Goal: Task Accomplishment & Management: Use online tool/utility

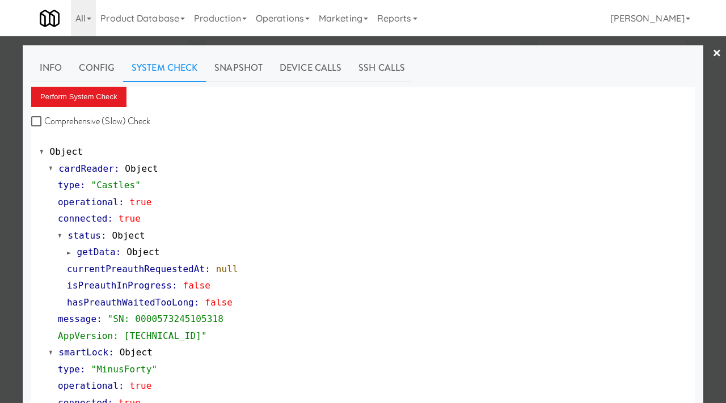
click at [0, 120] on div at bounding box center [363, 201] width 726 height 403
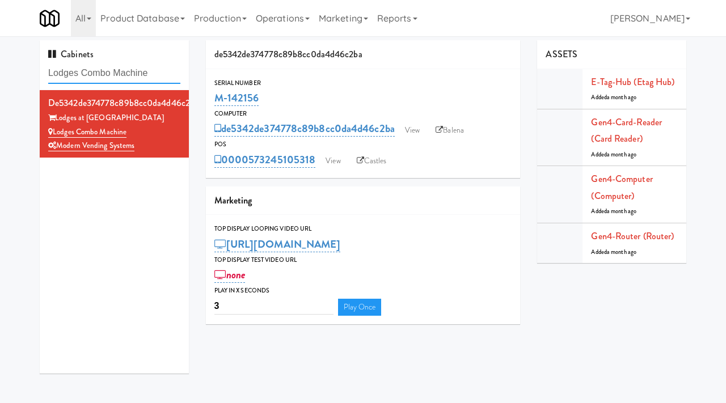
drag, startPoint x: 160, startPoint y: 71, endPoint x: 11, endPoint y: 63, distance: 149.3
click at [11, 63] on div "Cabinets Lodges Combo Machine de5342de374778c89b8cc0da4d46c2ba Lodges at Fort M…" at bounding box center [363, 211] width 726 height 342
paste input "AWD-UKN-AAAYV"
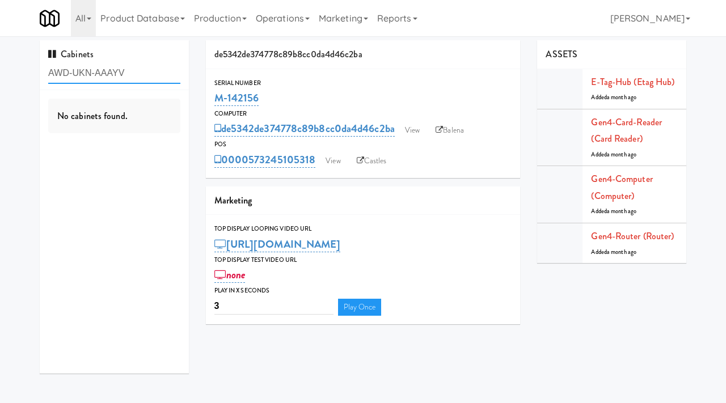
click at [149, 75] on input "AWD-UKN-AAAYV" at bounding box center [114, 73] width 132 height 21
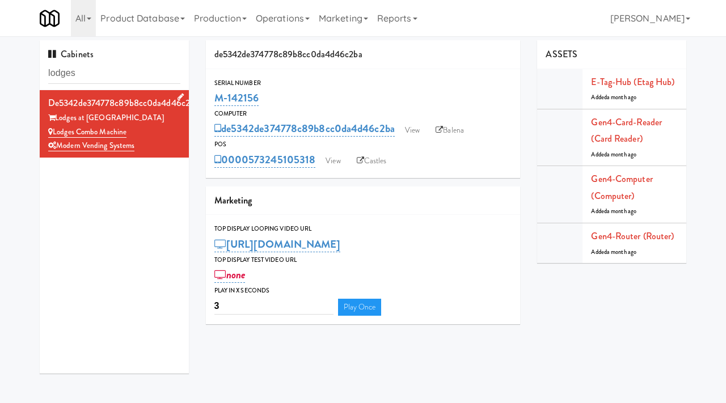
click at [156, 130] on div "Lodges Combo Machine" at bounding box center [114, 132] width 132 height 14
click at [404, 130] on link "View" at bounding box center [412, 130] width 26 height 17
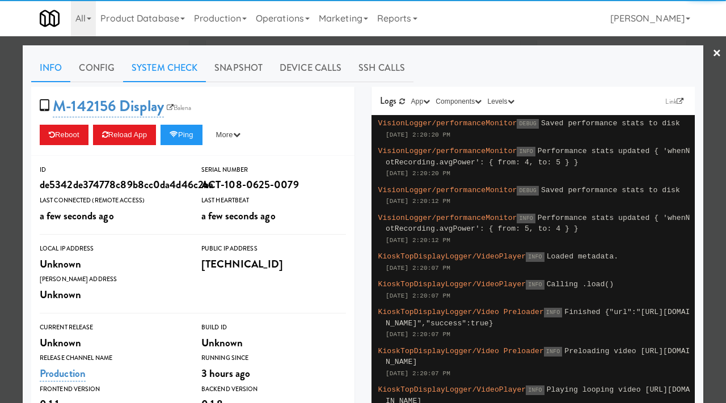
click at [156, 66] on link "System Check" at bounding box center [164, 68] width 83 height 28
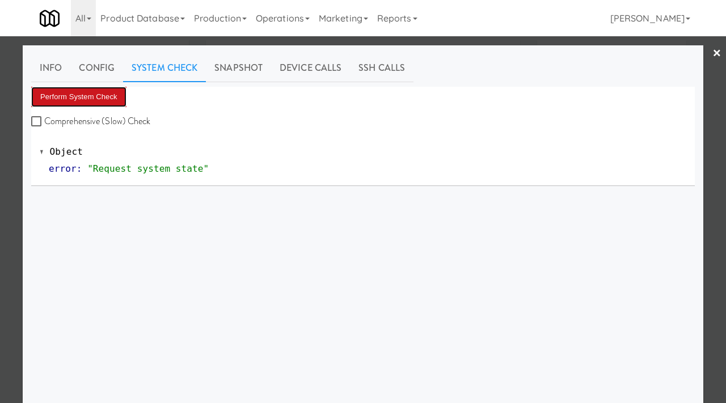
click at [83, 97] on button "Perform System Check" at bounding box center [78, 97] width 95 height 20
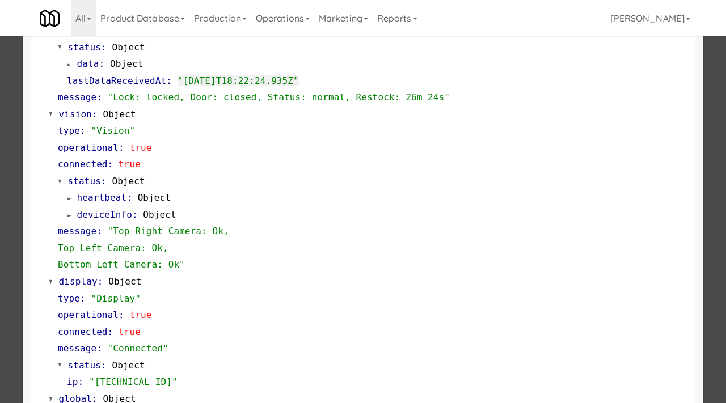
scroll to position [394, 0]
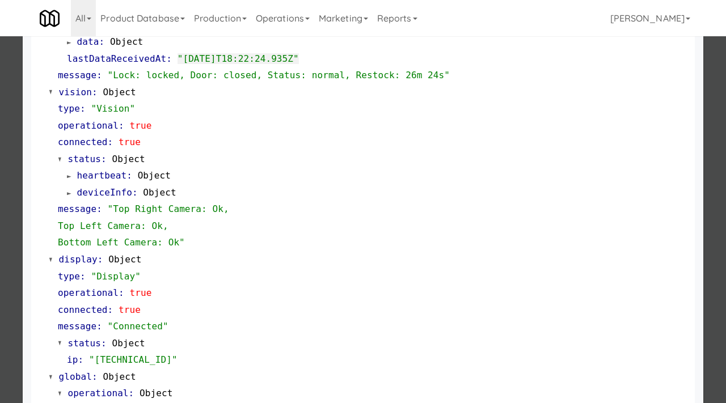
click at [0, 139] on div at bounding box center [363, 201] width 726 height 403
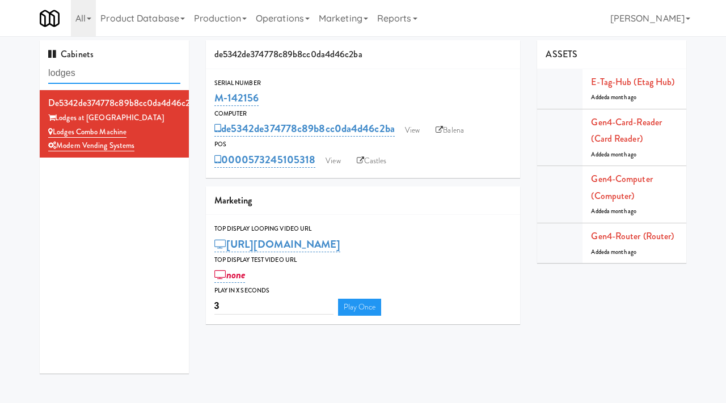
click at [79, 74] on input "lodges" at bounding box center [114, 73] width 132 height 21
type input "vantage"
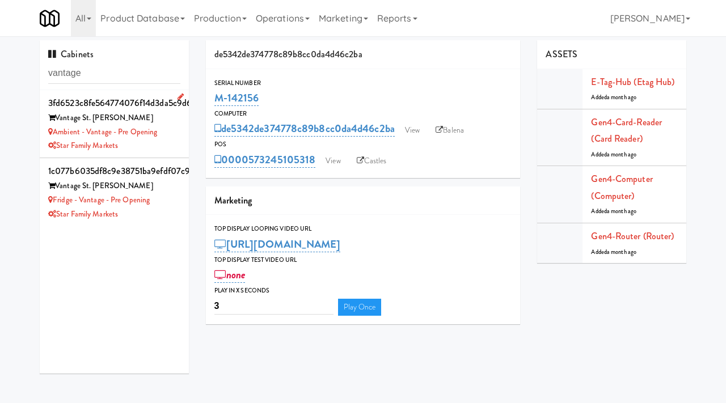
click at [169, 128] on div "Ambient - Vantage - Pre Opening" at bounding box center [114, 132] width 132 height 14
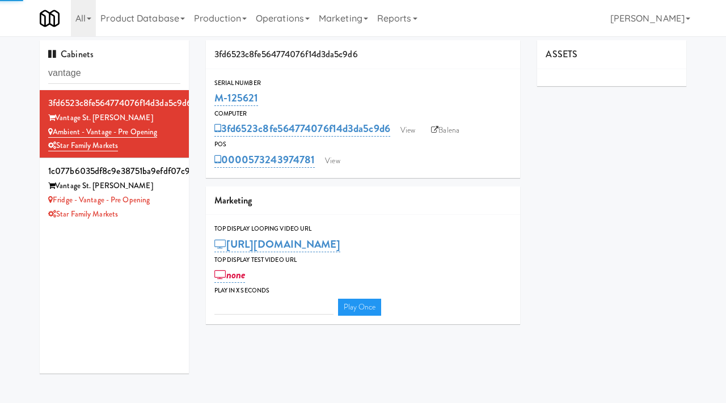
type input "3"
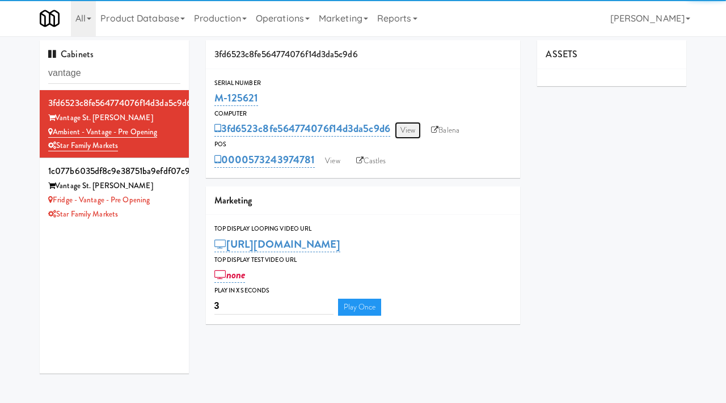
click at [417, 127] on link "View" at bounding box center [407, 130] width 26 height 17
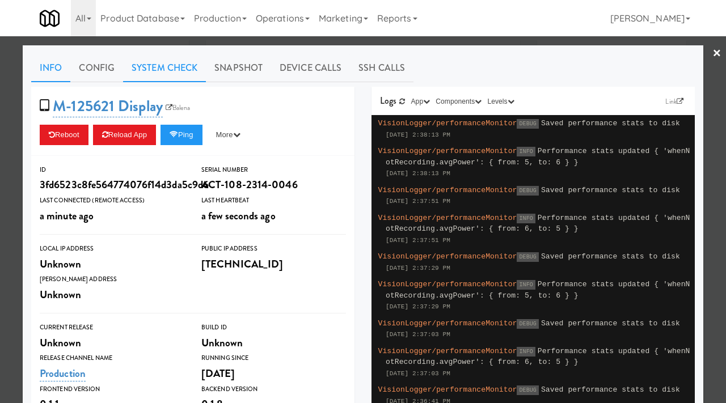
click at [149, 63] on link "System Check" at bounding box center [164, 68] width 83 height 28
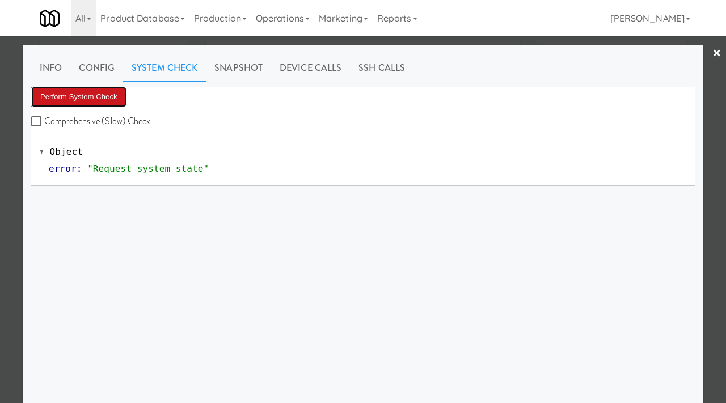
click at [94, 97] on button "Perform System Check" at bounding box center [78, 97] width 95 height 20
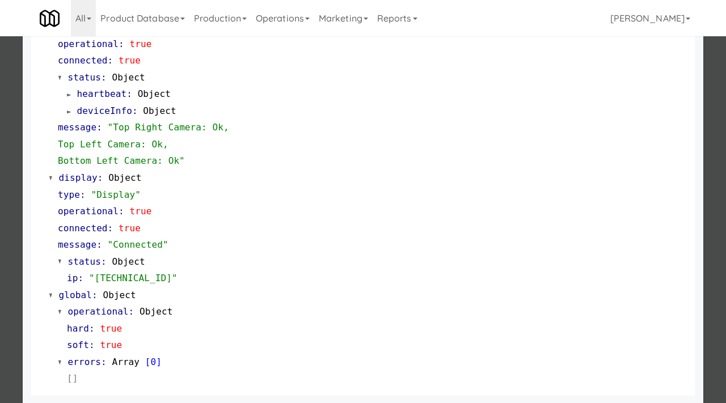
scroll to position [477, 0]
click at [0, 226] on div at bounding box center [363, 201] width 726 height 403
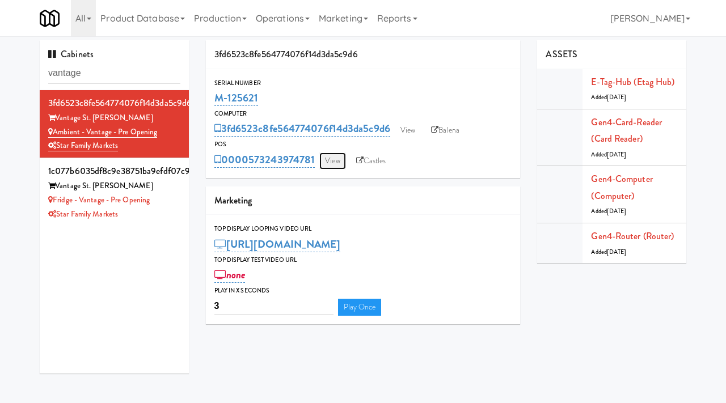
click at [330, 160] on link "View" at bounding box center [332, 160] width 26 height 17
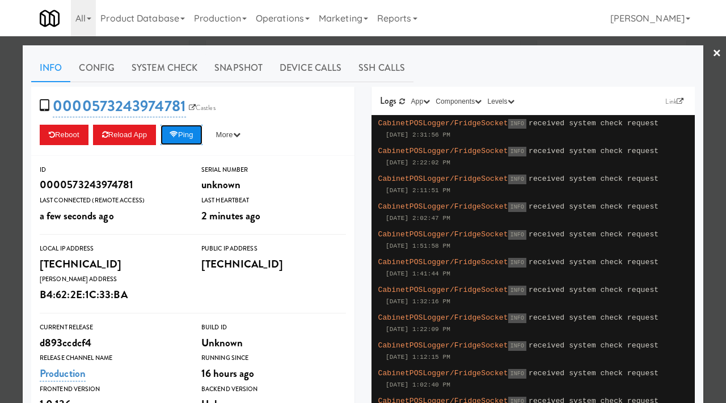
click at [176, 132] on icon at bounding box center [173, 134] width 9 height 7
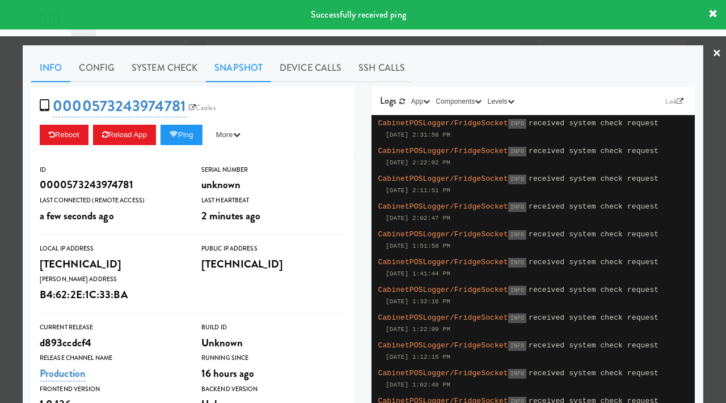
click at [242, 56] on link "Snapshot" at bounding box center [238, 68] width 65 height 28
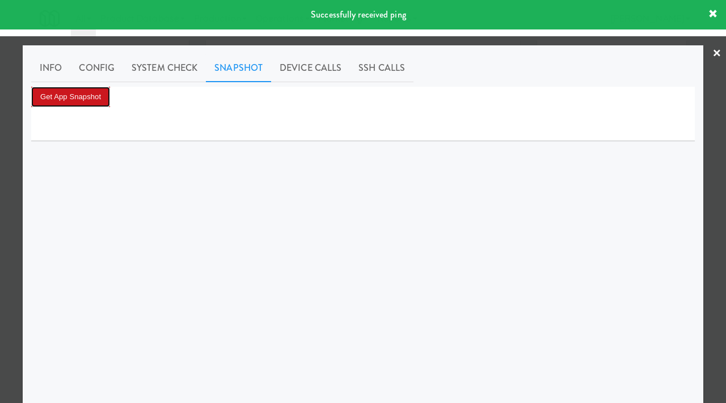
click at [90, 99] on button "Get App Snapshot" at bounding box center [70, 97] width 79 height 20
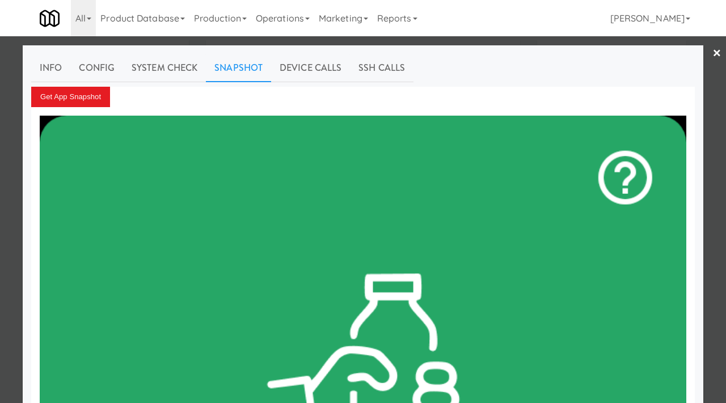
click at [7, 234] on div at bounding box center [363, 201] width 726 height 403
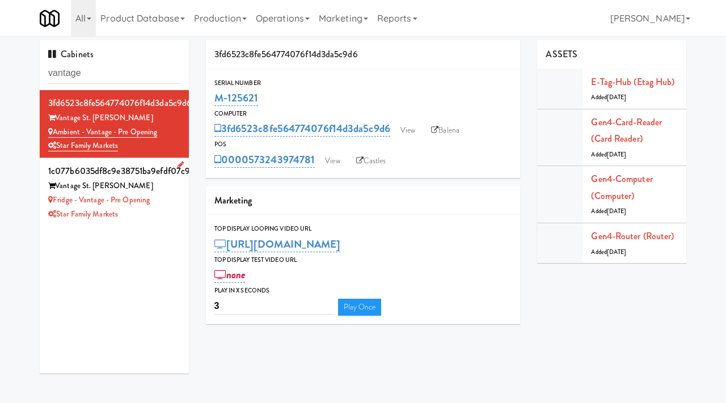
click at [175, 205] on div "Fridge - Vantage - Pre Opening" at bounding box center [114, 200] width 132 height 14
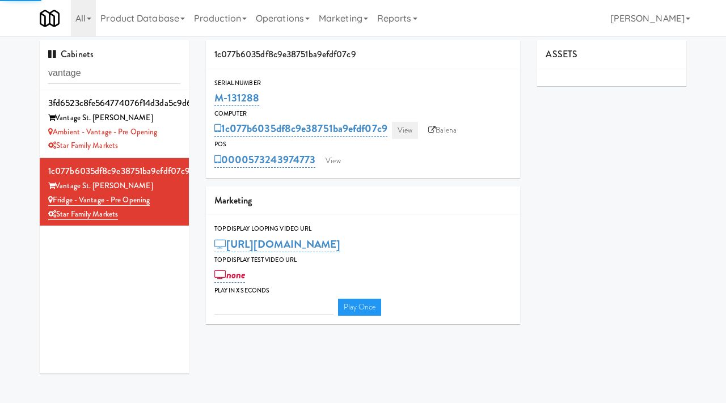
type input "3"
click at [404, 130] on link "View" at bounding box center [405, 130] width 26 height 17
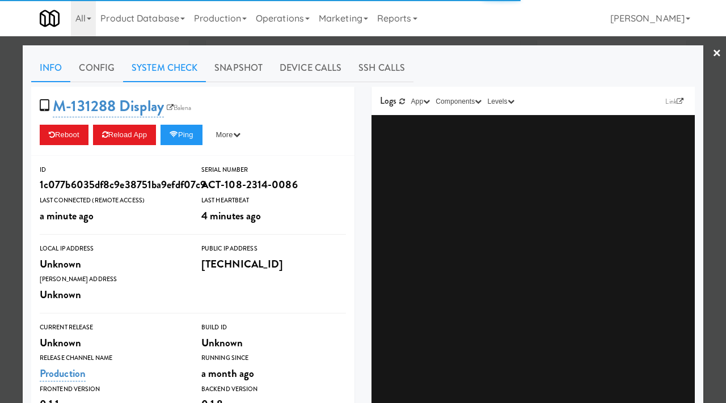
click at [160, 69] on link "System Check" at bounding box center [164, 68] width 83 height 28
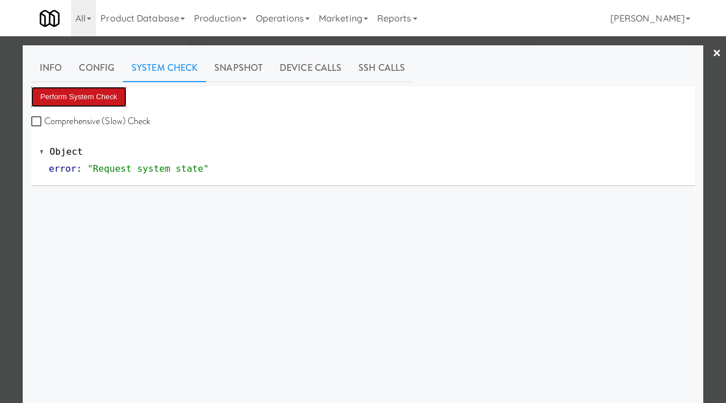
click at [103, 95] on button "Perform System Check" at bounding box center [78, 97] width 95 height 20
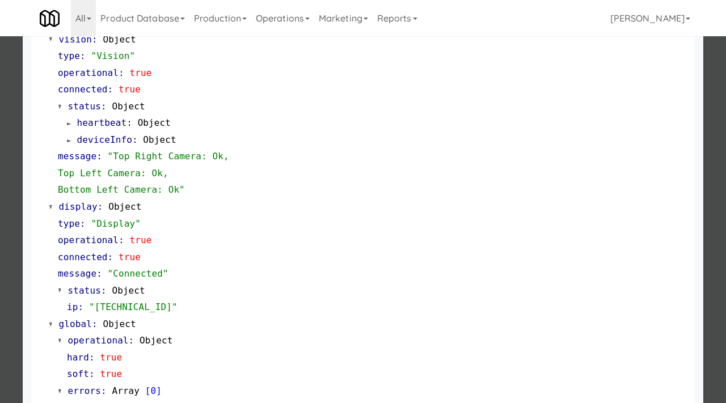
scroll to position [477, 0]
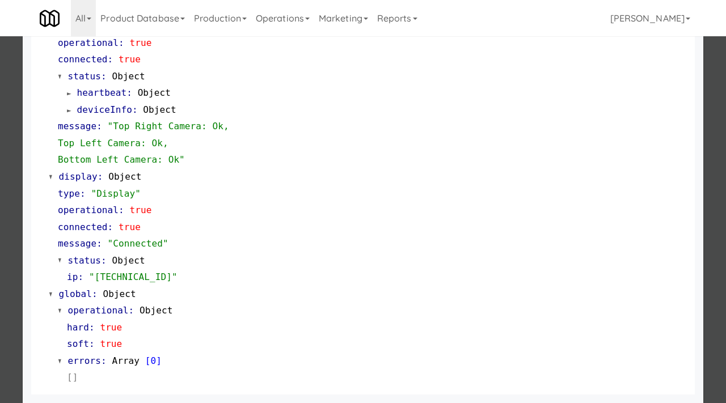
click at [6, 197] on div at bounding box center [363, 201] width 726 height 403
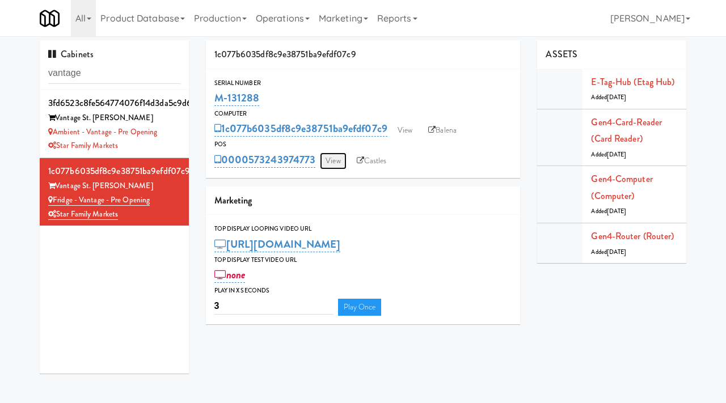
click at [332, 159] on link "View" at bounding box center [333, 160] width 26 height 17
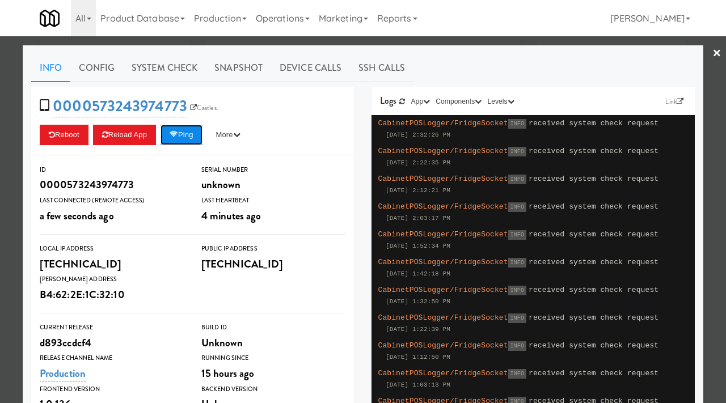
click at [190, 134] on button "Ping" at bounding box center [181, 135] width 42 height 20
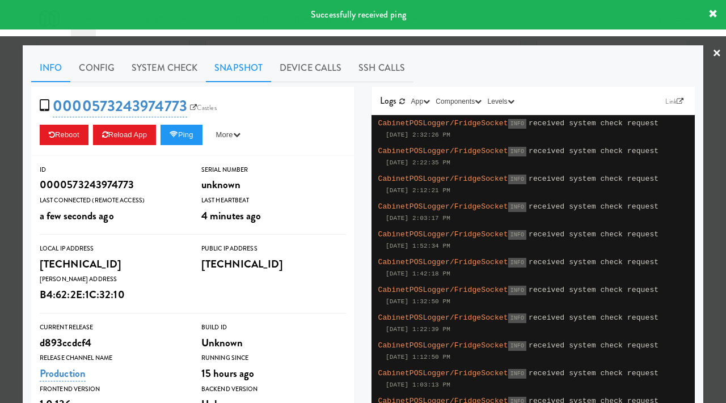
click at [220, 75] on link "Snapshot" at bounding box center [238, 68] width 65 height 28
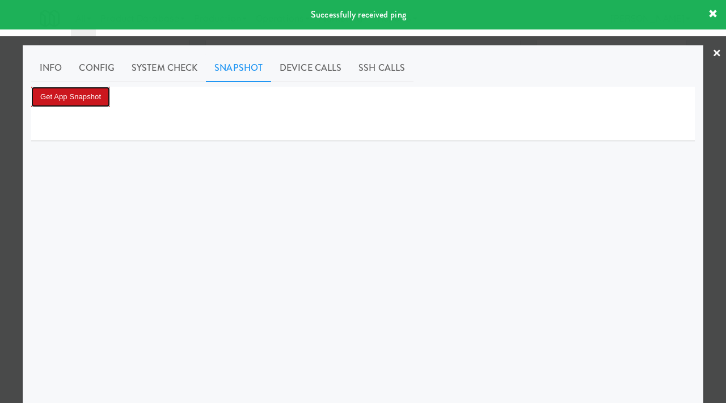
click at [70, 100] on button "Get App Snapshot" at bounding box center [70, 97] width 79 height 20
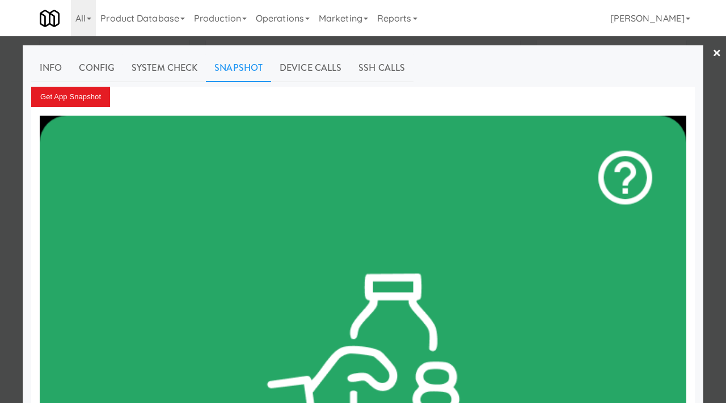
click at [18, 311] on div at bounding box center [363, 201] width 726 height 403
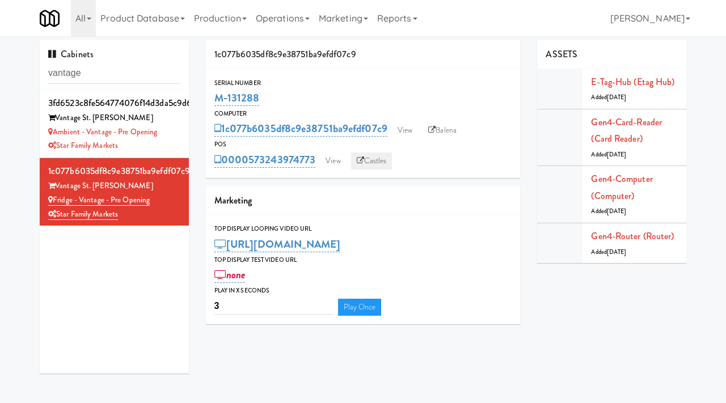
click at [370, 160] on link "Castles" at bounding box center [371, 160] width 41 height 17
click at [101, 78] on input "vantage" at bounding box center [114, 73] width 132 height 21
paste input "The Mo - Pantry"
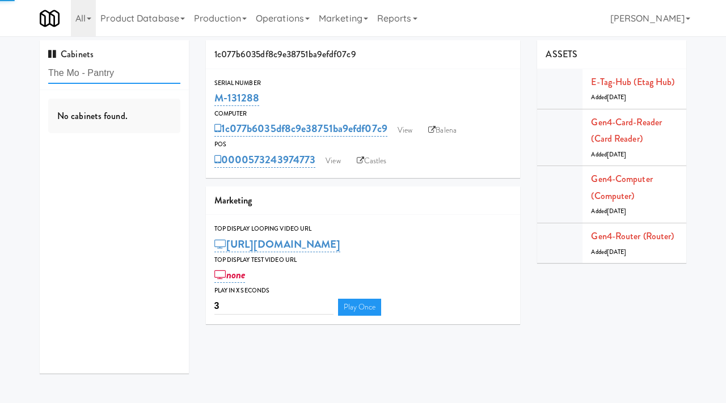
type input "The Mo - Pantry"
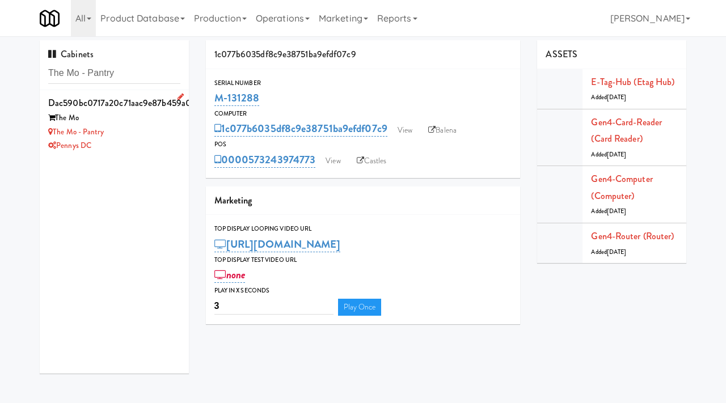
click at [134, 127] on div "The Mo - Pantry" at bounding box center [114, 132] width 132 height 14
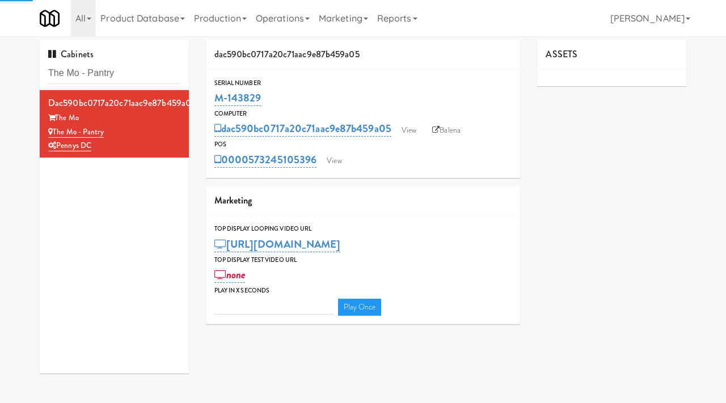
type input "3"
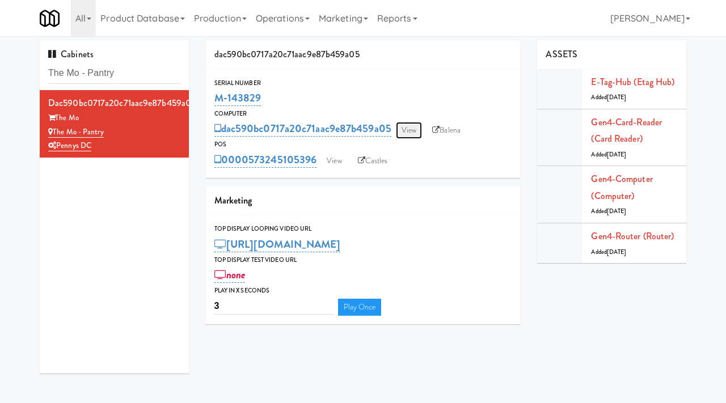
click at [405, 132] on link "View" at bounding box center [409, 130] width 26 height 17
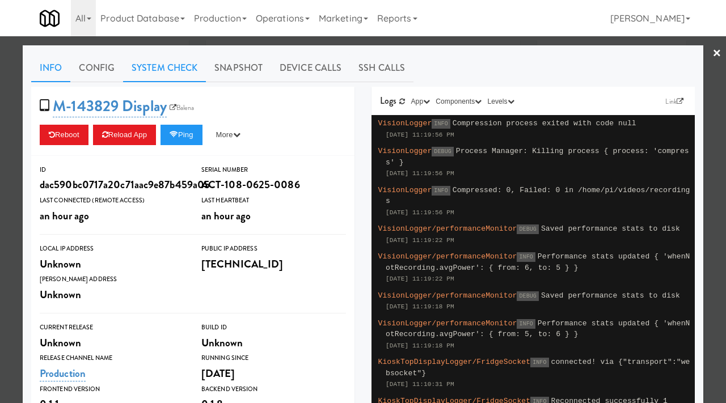
click at [179, 74] on link "System Check" at bounding box center [164, 68] width 83 height 28
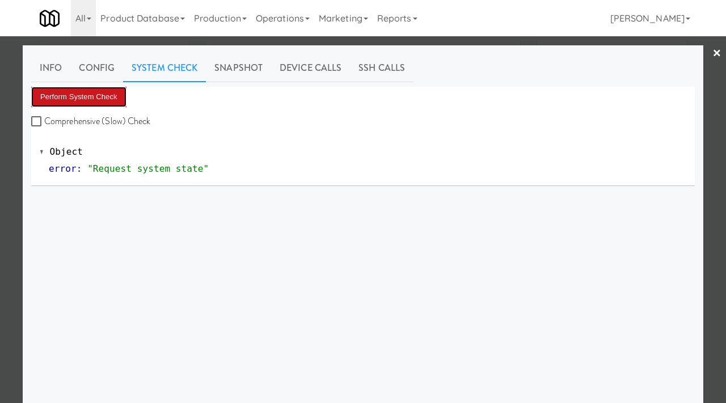
click at [101, 90] on button "Perform System Check" at bounding box center [78, 97] width 95 height 20
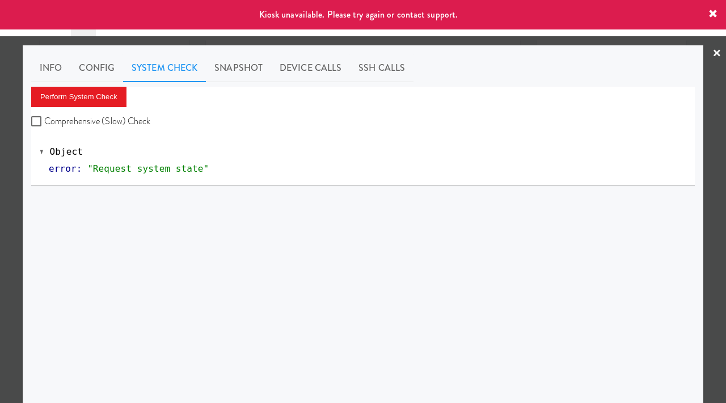
click at [11, 131] on div at bounding box center [363, 201] width 726 height 403
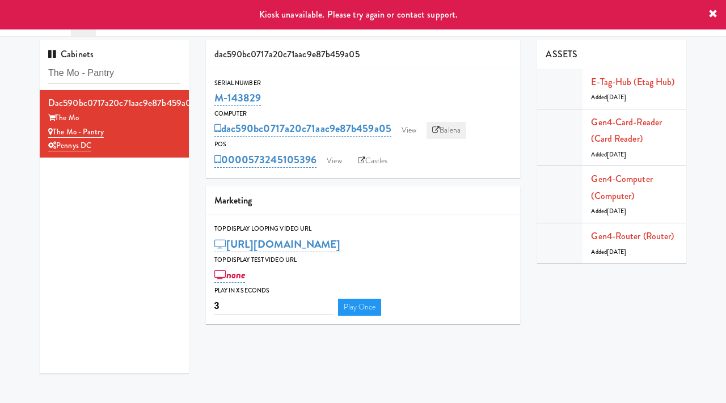
click at [447, 133] on link "Balena" at bounding box center [446, 130] width 40 height 17
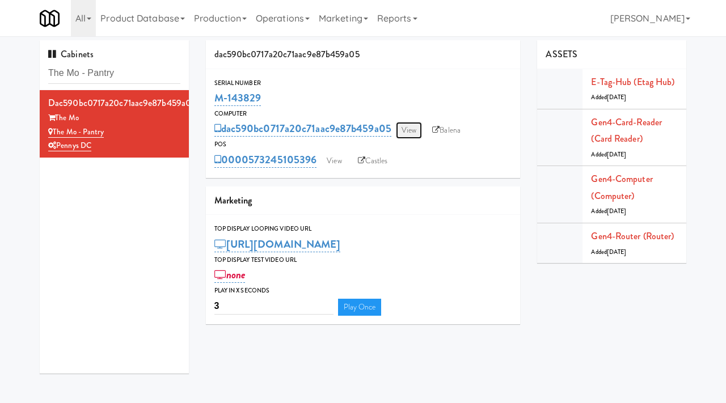
click at [405, 127] on link "View" at bounding box center [409, 130] width 26 height 17
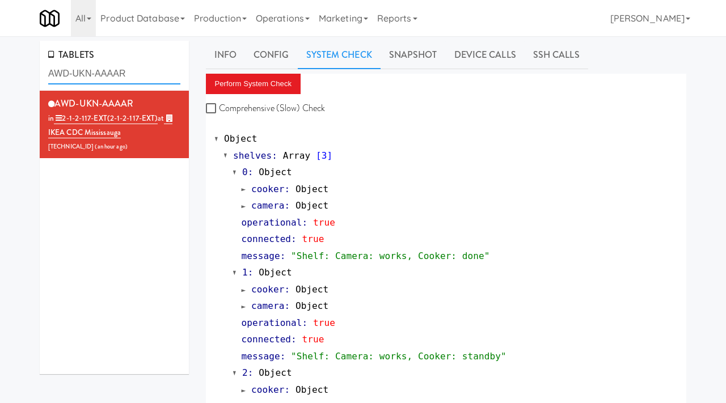
drag, startPoint x: 136, startPoint y: 74, endPoint x: 34, endPoint y: 71, distance: 102.0
click at [34, 71] on div "TABLETS AWD-UKN-AAAAR AWD-UKN-AAAAR in 2-1-2-117-EXT (2-1-2-117-EXT) at IKEA CD…" at bounding box center [114, 212] width 166 height 342
paste input "YV"
type input "AWD-UKN-AAAYV"
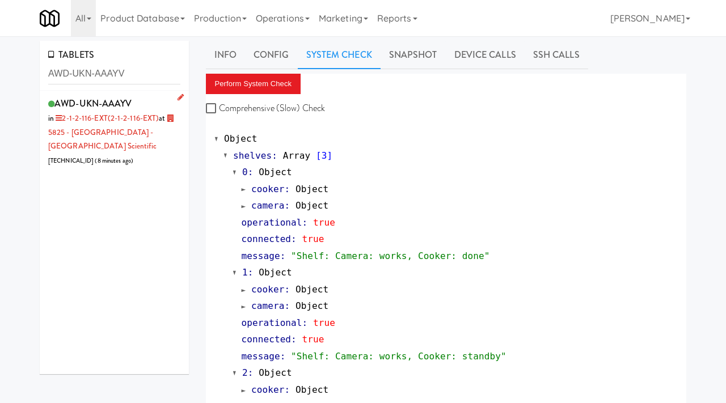
click at [160, 145] on div "AWD-UKN-AAAYV in 2-1-2-116-EXT (2-1-2-116-EXT) at 5825 - Creekside Commons - Bo…" at bounding box center [114, 131] width 132 height 73
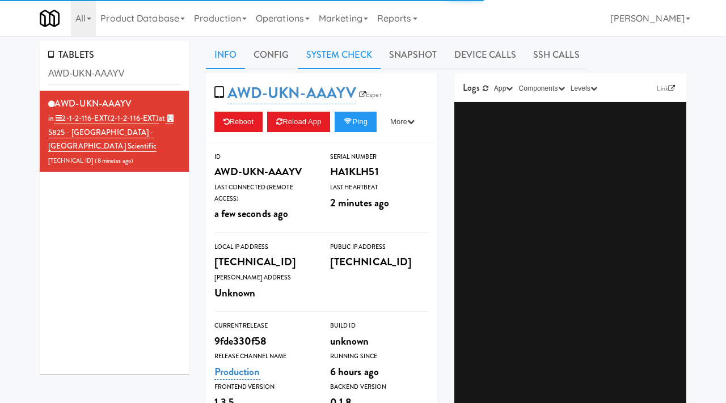
click at [346, 55] on link "System Check" at bounding box center [339, 55] width 83 height 28
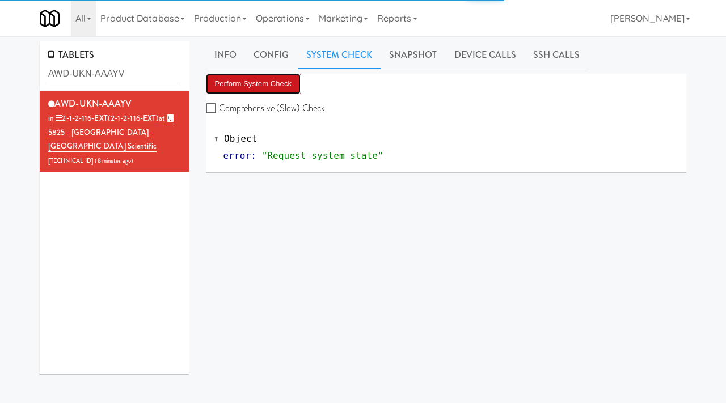
click at [256, 86] on button "Perform System Check" at bounding box center [253, 84] width 95 height 20
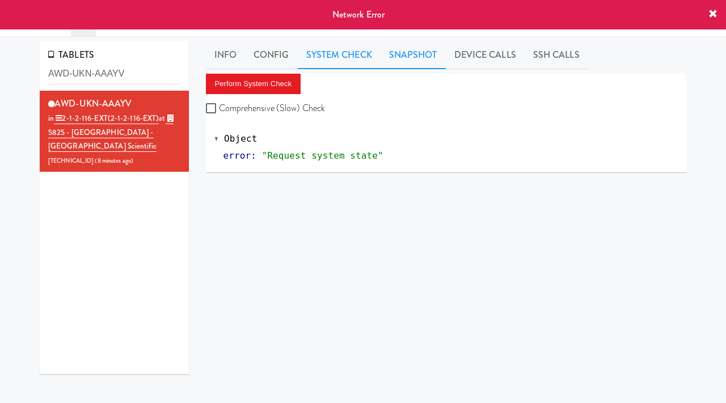
click at [398, 57] on link "Snapshot" at bounding box center [412, 55] width 65 height 28
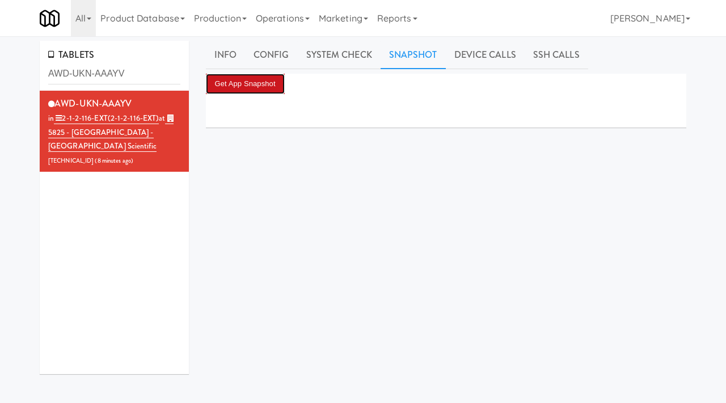
click at [264, 86] on button "Get App Snapshot" at bounding box center [245, 84] width 79 height 20
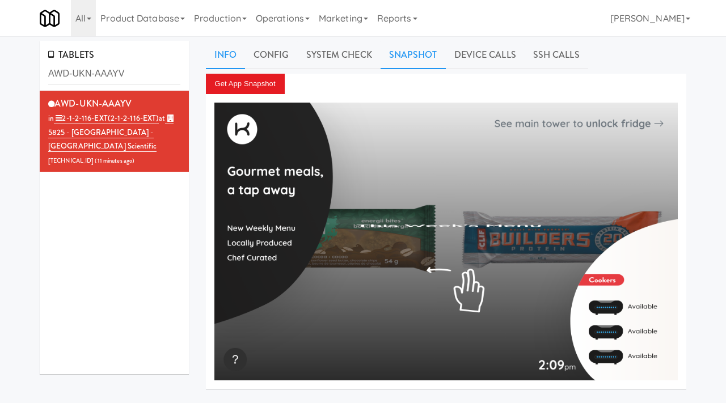
click at [232, 58] on link "Info" at bounding box center [225, 55] width 39 height 28
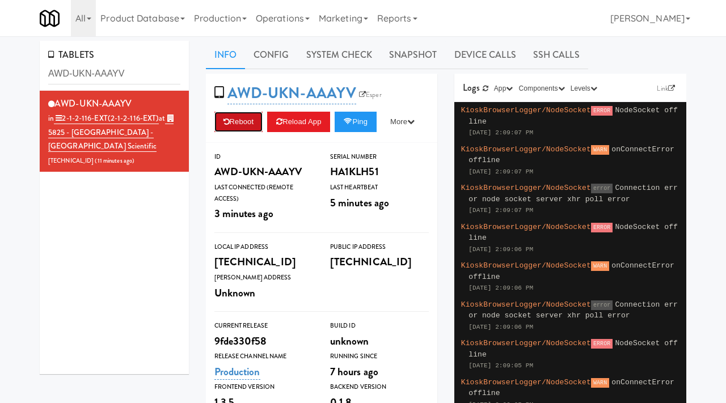
click at [235, 119] on button "Reboot" at bounding box center [238, 122] width 49 height 20
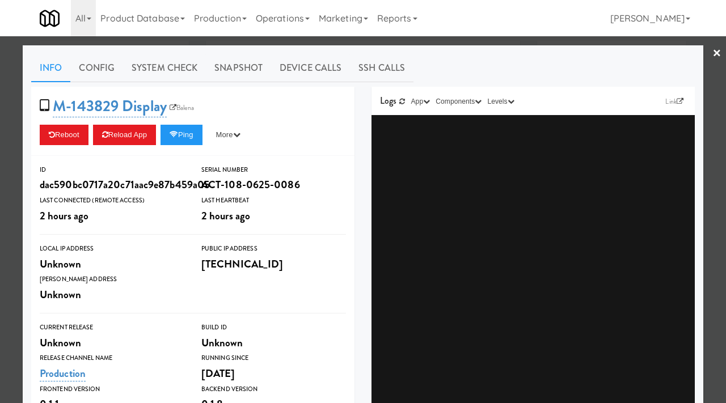
scroll to position [1, 0]
click at [170, 69] on link "System Check" at bounding box center [164, 68] width 83 height 28
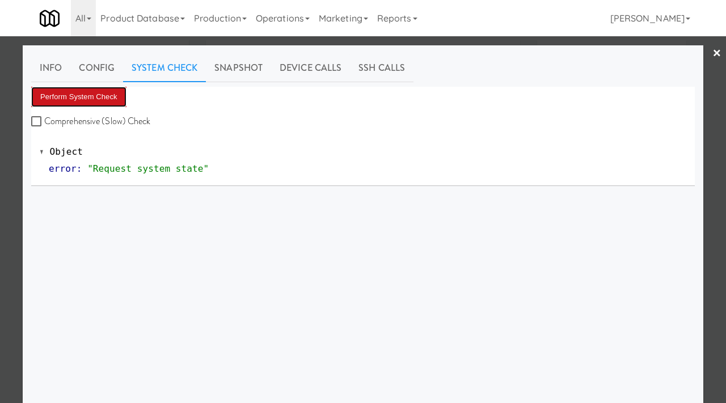
click at [80, 100] on button "Perform System Check" at bounding box center [78, 97] width 95 height 20
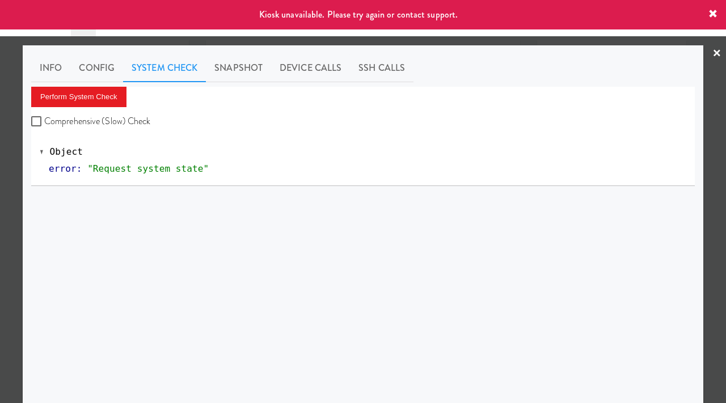
click at [0, 159] on div at bounding box center [363, 201] width 726 height 403
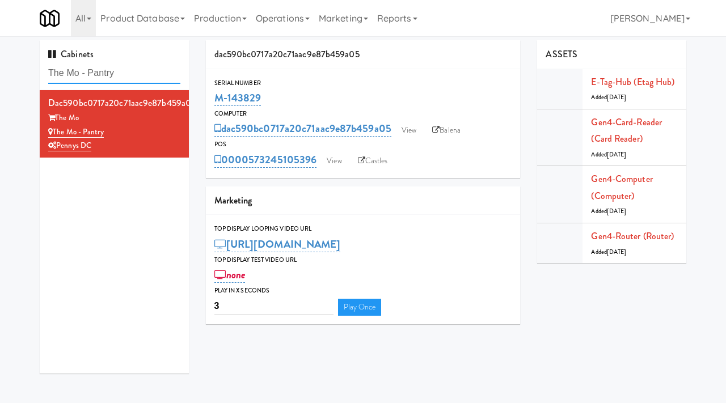
click at [122, 71] on input "The Mo - Pantry" at bounding box center [114, 73] width 132 height 21
type input "museum"
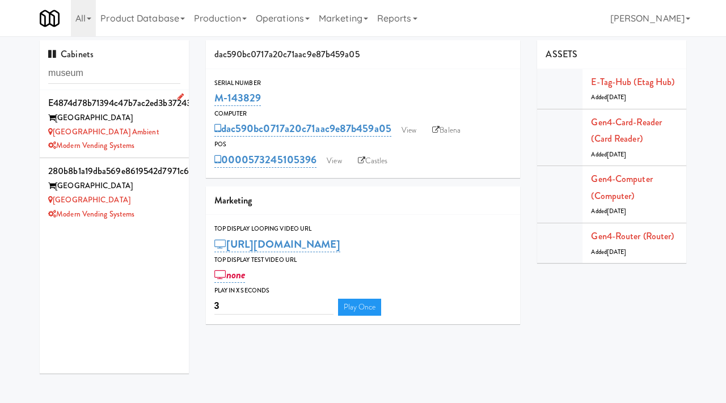
click at [170, 147] on div "Modern Vending Systems" at bounding box center [114, 146] width 132 height 14
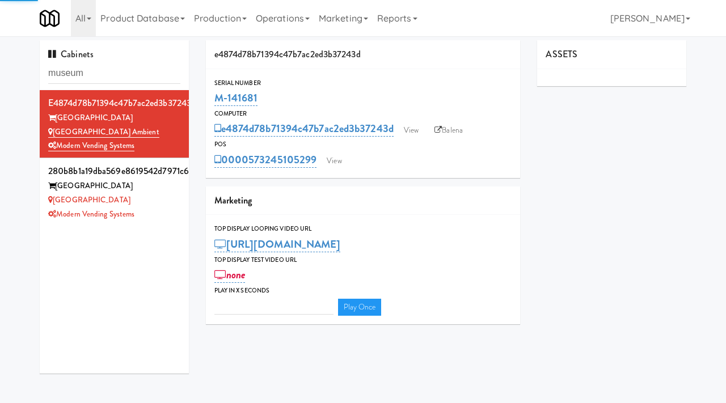
type input "3"
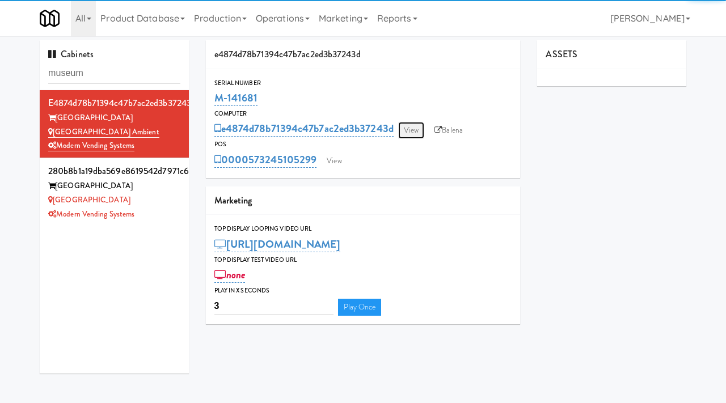
click at [413, 130] on link "View" at bounding box center [411, 130] width 26 height 17
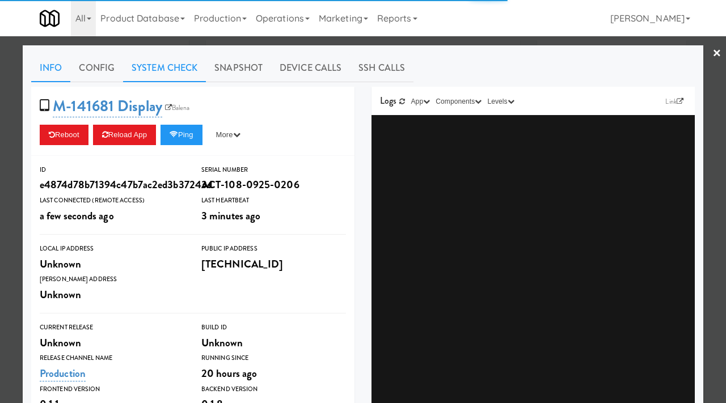
click at [164, 73] on link "System Check" at bounding box center [164, 68] width 83 height 28
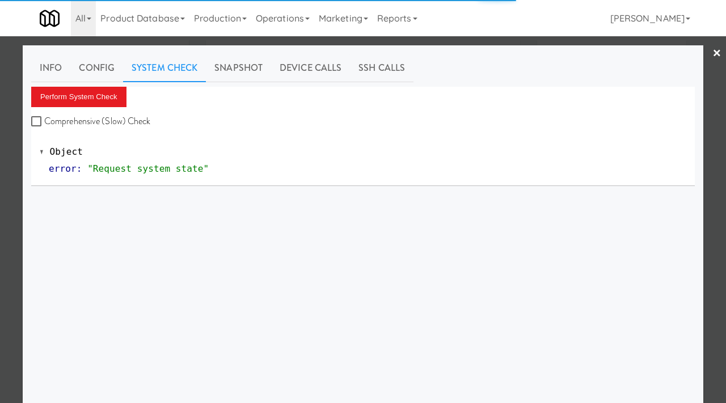
click at [167, 68] on link "System Check" at bounding box center [164, 68] width 83 height 28
click at [110, 94] on button "Perform System Check" at bounding box center [78, 97] width 95 height 20
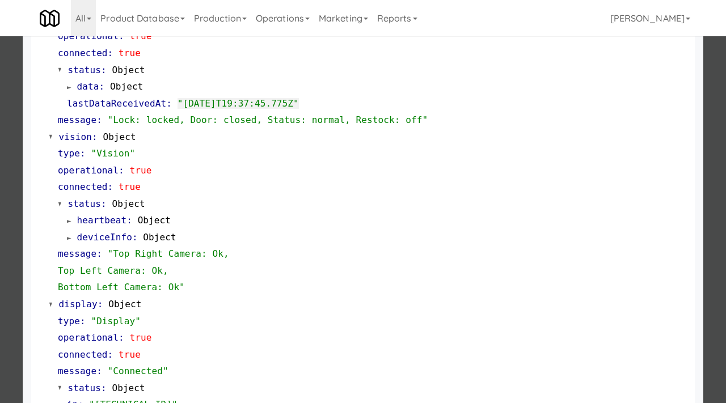
scroll to position [359, 0]
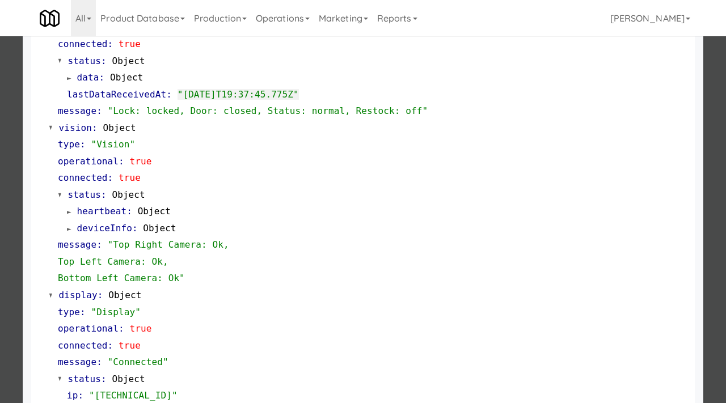
click at [0, 220] on div at bounding box center [363, 201] width 726 height 403
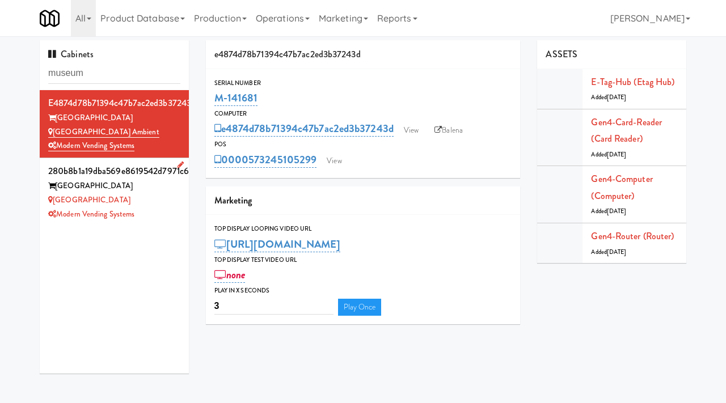
click at [158, 203] on div "[GEOGRAPHIC_DATA]" at bounding box center [114, 200] width 132 height 14
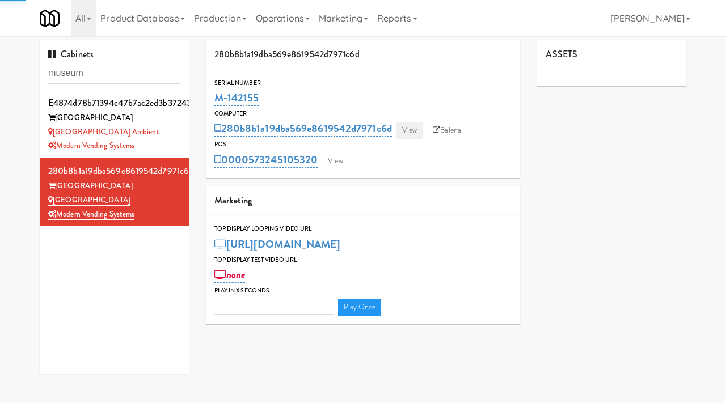
type input "3"
click at [411, 125] on link "View" at bounding box center [409, 130] width 26 height 17
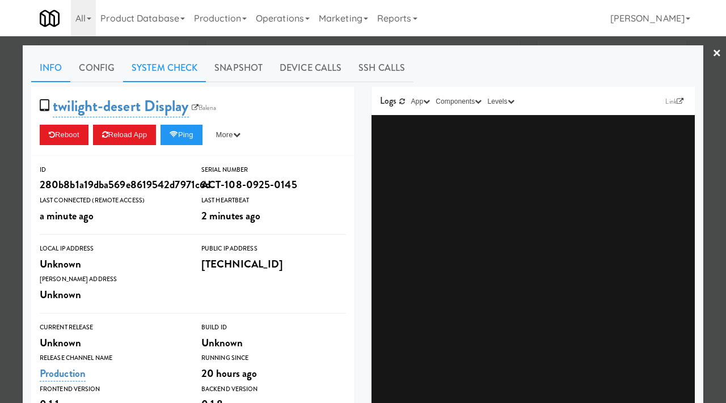
click at [185, 65] on link "System Check" at bounding box center [164, 68] width 83 height 28
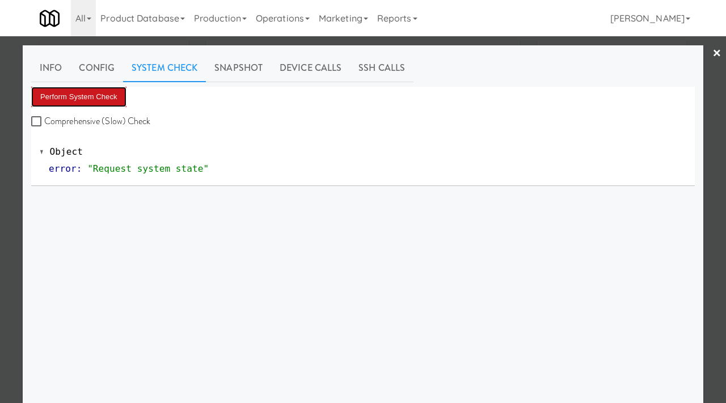
click at [101, 97] on button "Perform System Check" at bounding box center [78, 97] width 95 height 20
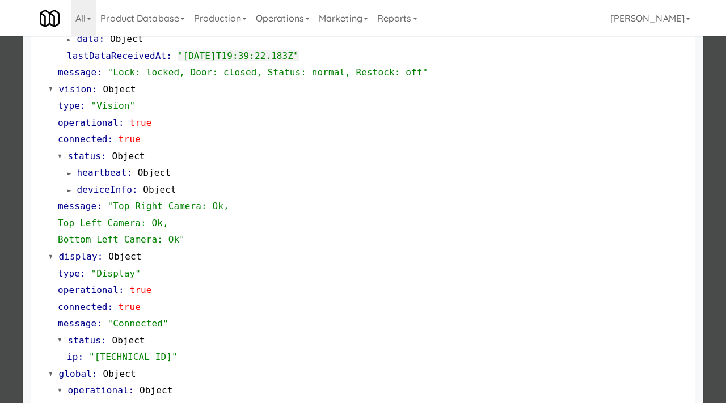
scroll to position [477, 0]
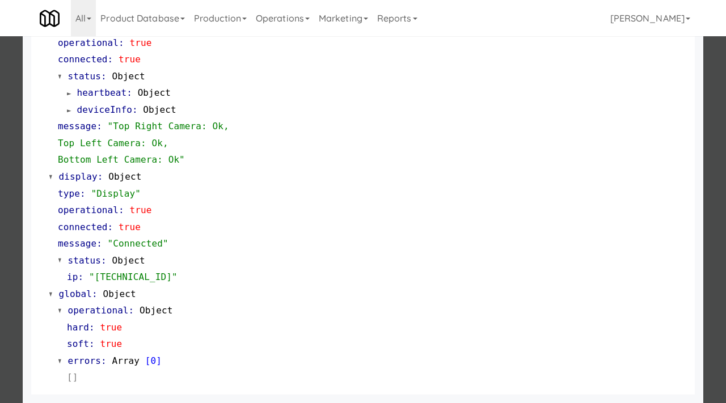
click at [0, 277] on div at bounding box center [363, 201] width 726 height 403
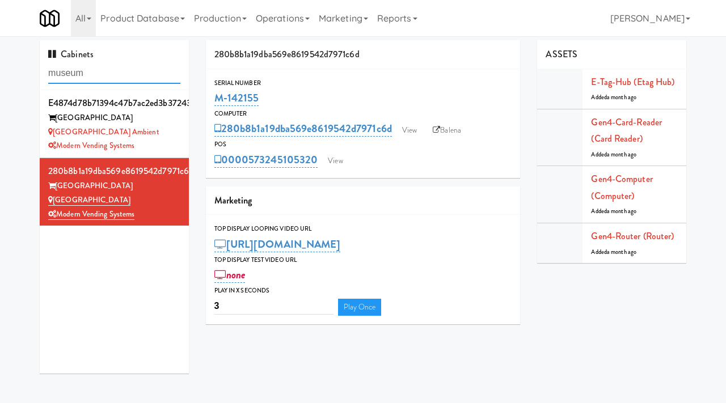
click at [99, 73] on input "museum" at bounding box center [114, 73] width 132 height 21
type input "fort mill"
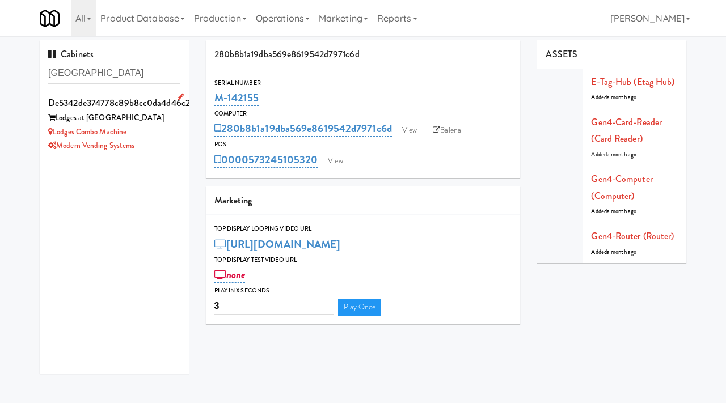
click at [156, 129] on div "Lodges Combo Machine" at bounding box center [114, 132] width 132 height 14
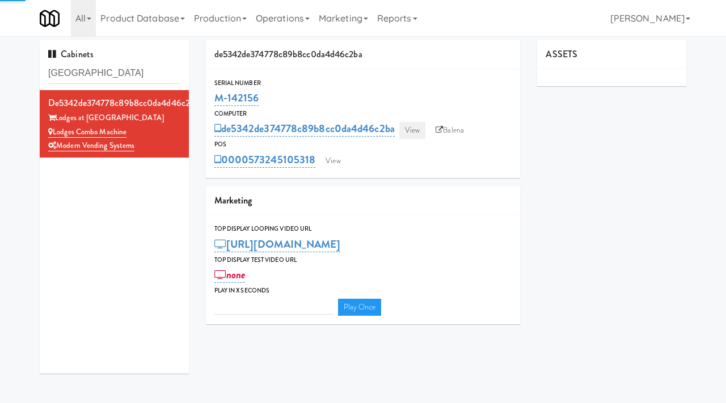
type input "3"
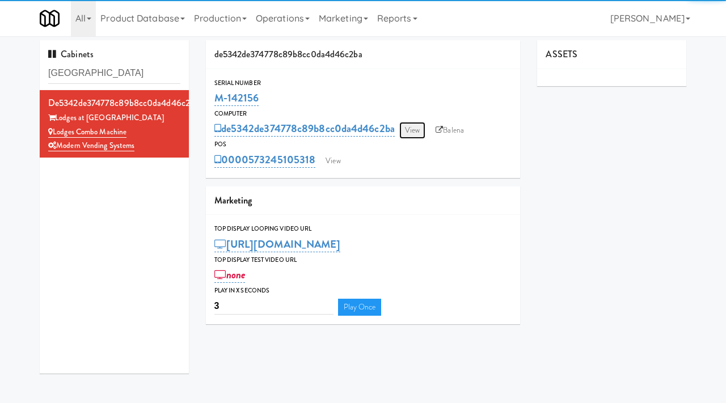
click at [418, 128] on link "View" at bounding box center [412, 130] width 26 height 17
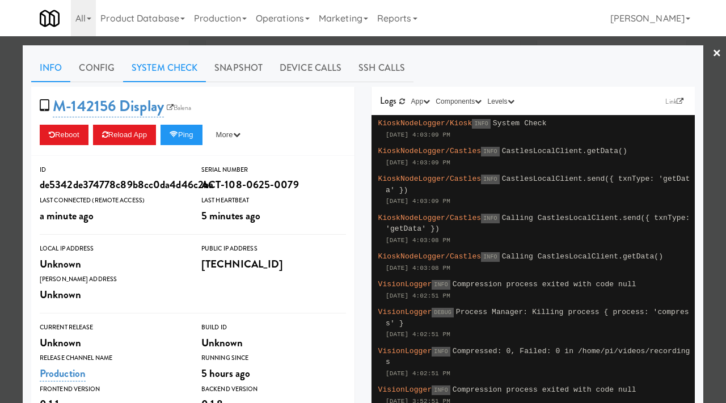
click at [172, 61] on link "System Check" at bounding box center [164, 68] width 83 height 28
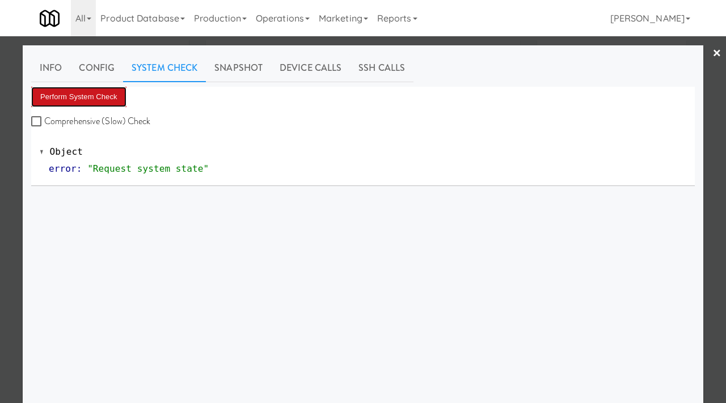
click at [84, 94] on button "Perform System Check" at bounding box center [78, 97] width 95 height 20
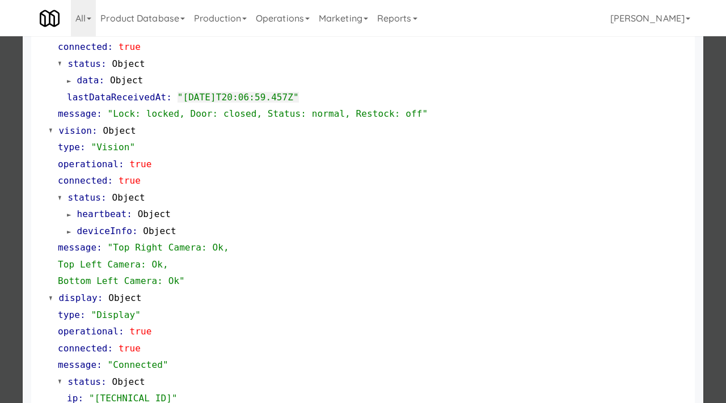
scroll to position [346, 0]
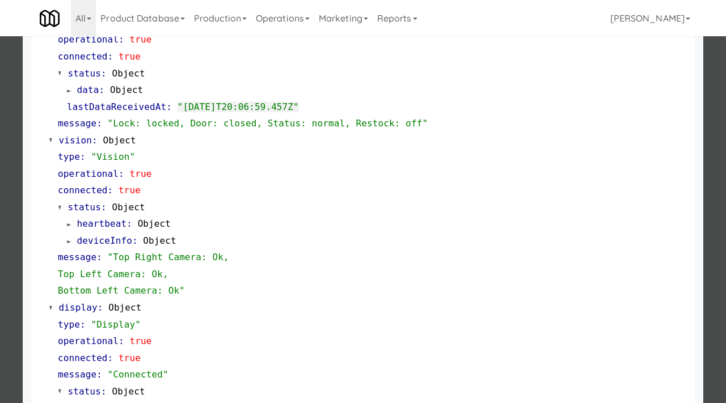
click at [0, 173] on div at bounding box center [363, 201] width 726 height 403
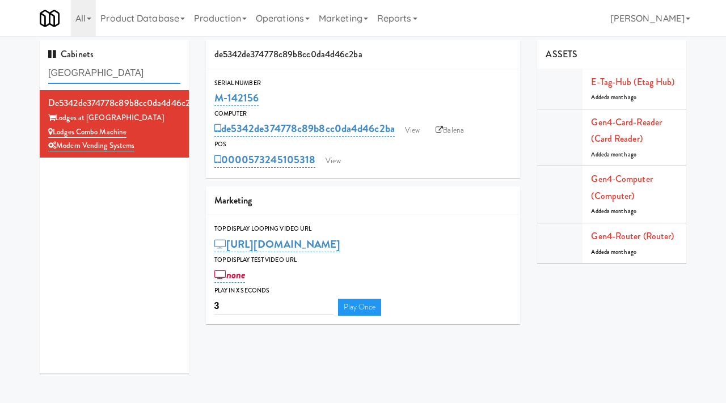
click at [124, 73] on input "fort mill" at bounding box center [114, 73] width 132 height 21
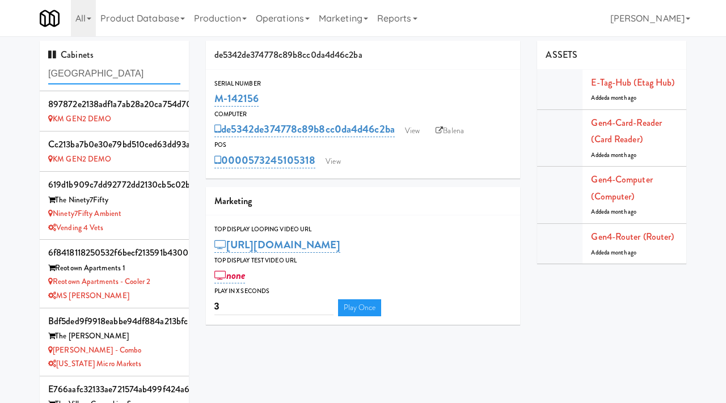
type input "court street"
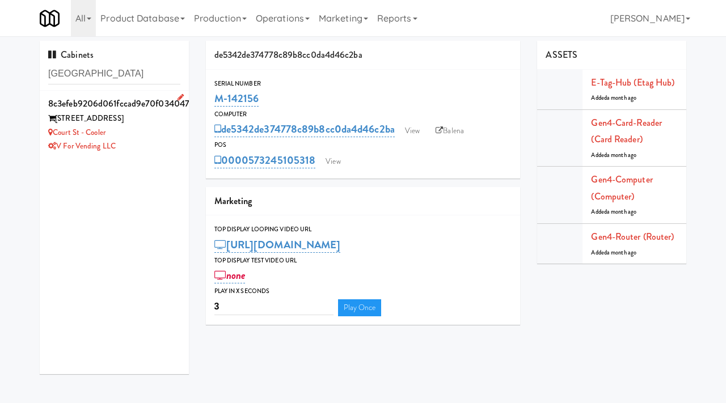
click at [154, 145] on div "V for Vending LLC" at bounding box center [114, 146] width 132 height 14
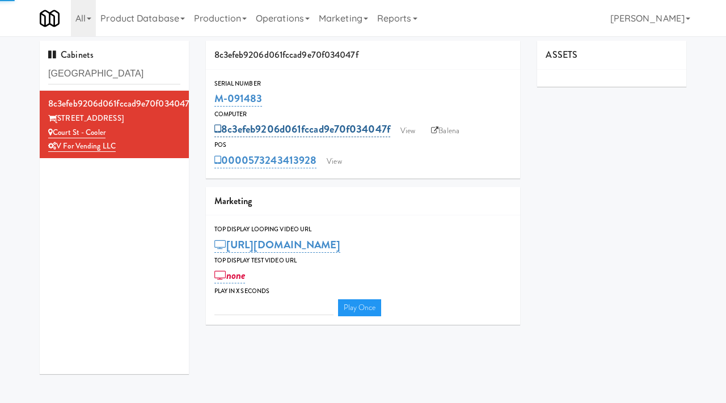
type input "3"
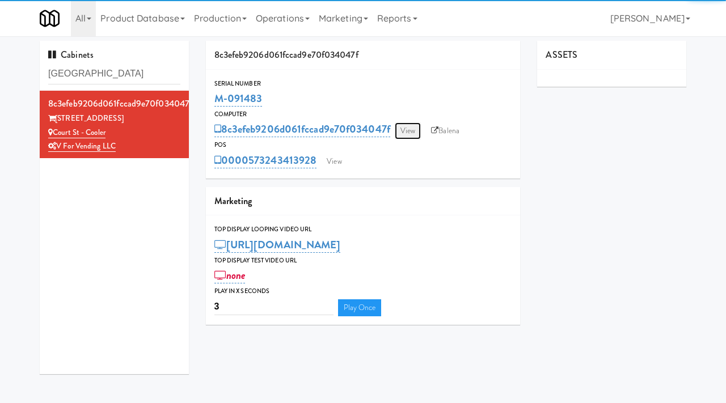
click at [408, 129] on link "View" at bounding box center [407, 130] width 26 height 17
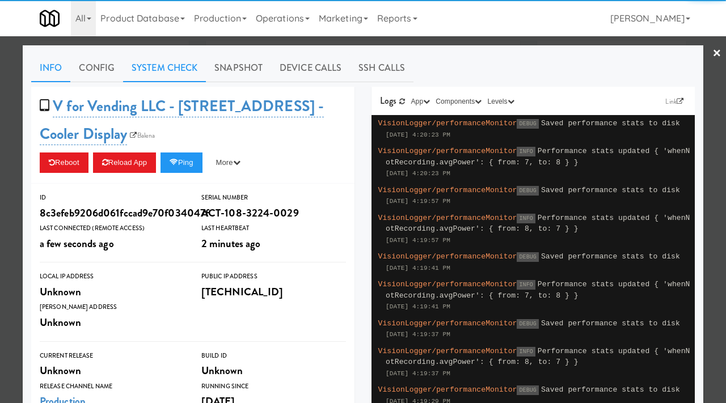
click at [184, 70] on link "System Check" at bounding box center [164, 68] width 83 height 28
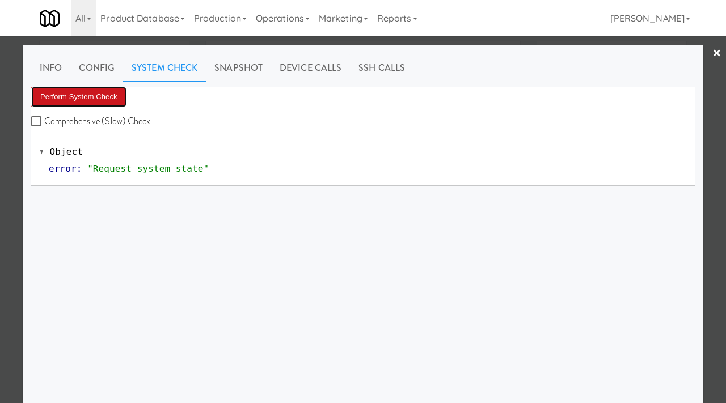
click at [80, 99] on button "Perform System Check" at bounding box center [78, 97] width 95 height 20
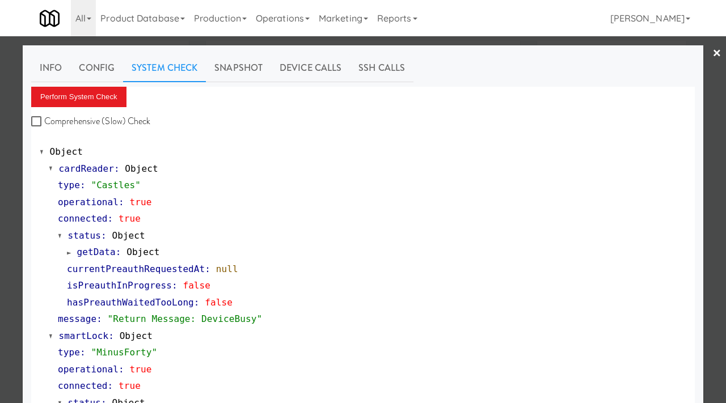
click at [9, 189] on div at bounding box center [363, 201] width 726 height 403
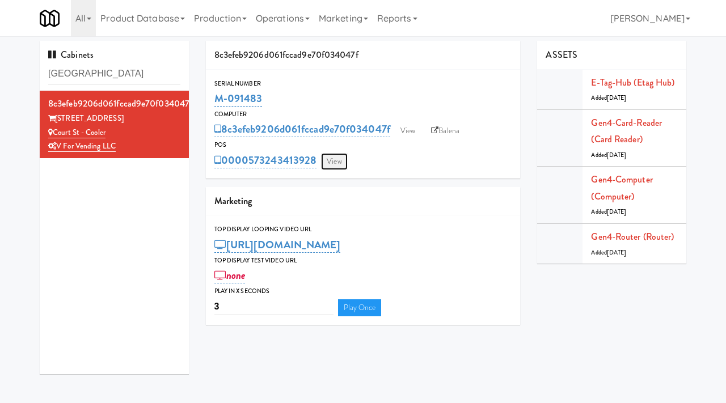
click at [341, 164] on link "View" at bounding box center [334, 161] width 26 height 17
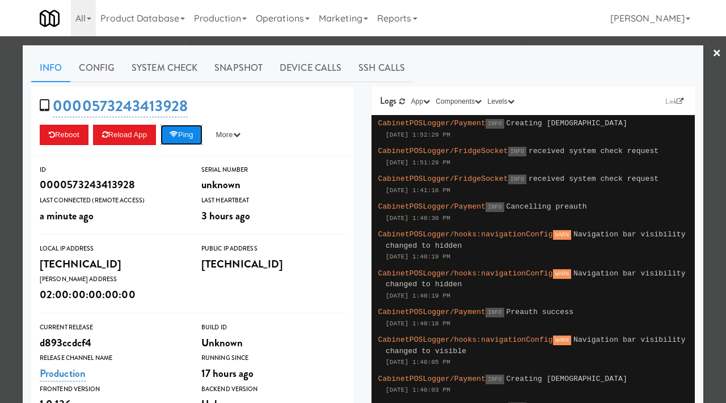
click at [193, 139] on button "Ping" at bounding box center [181, 135] width 42 height 20
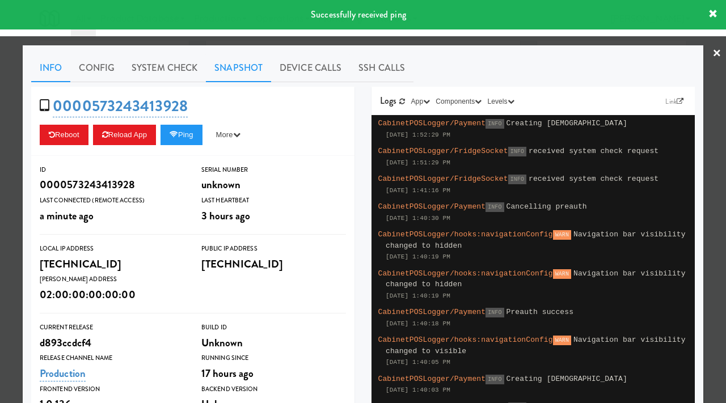
click at [244, 65] on link "Snapshot" at bounding box center [238, 68] width 65 height 28
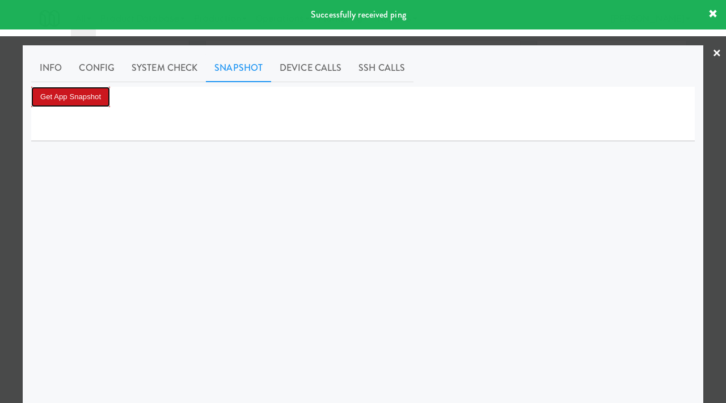
click at [100, 99] on button "Get App Snapshot" at bounding box center [70, 97] width 79 height 20
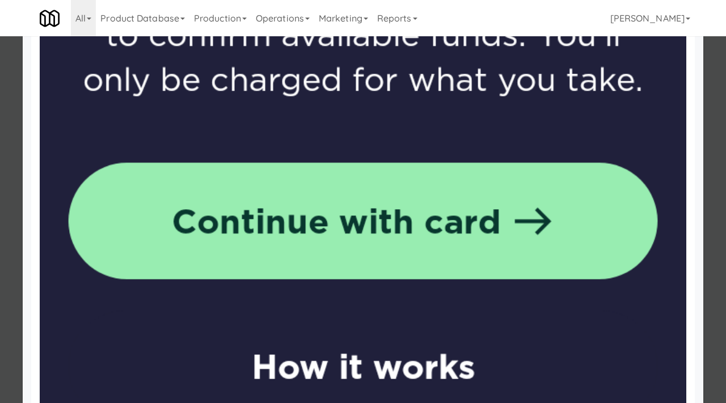
scroll to position [821, 0]
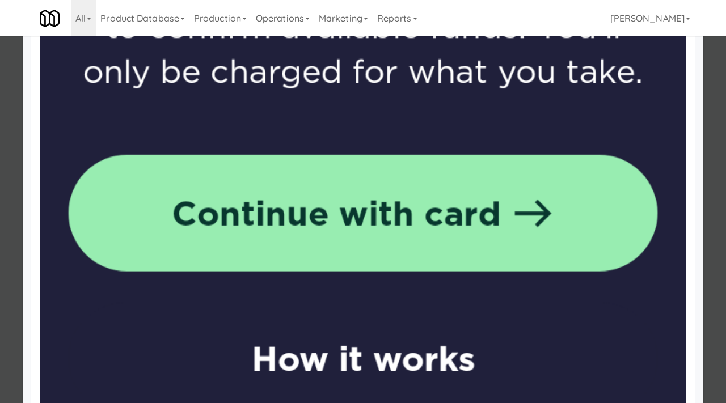
click at [3, 135] on div at bounding box center [363, 201] width 726 height 403
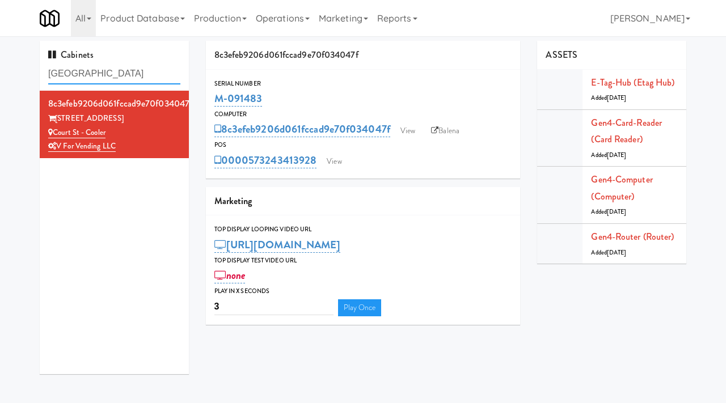
click at [99, 65] on input "court street" at bounding box center [114, 73] width 132 height 21
drag, startPoint x: 105, startPoint y: 74, endPoint x: 44, endPoint y: 76, distance: 61.8
click at [44, 76] on div "Cabinets court street" at bounding box center [114, 66] width 149 height 50
paste input "Oliv Inside POOL"
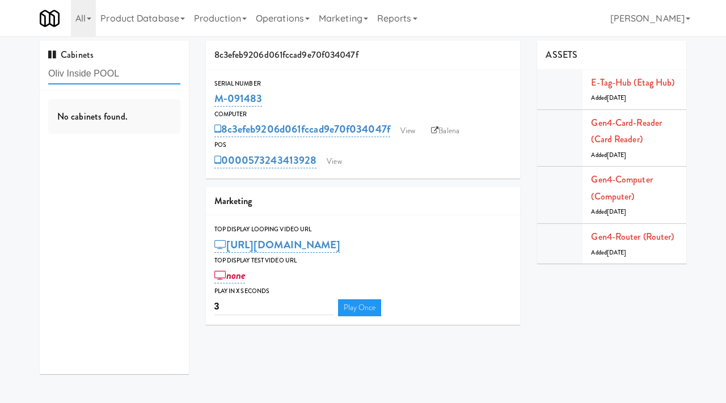
type input "Oliv Inside POOL"
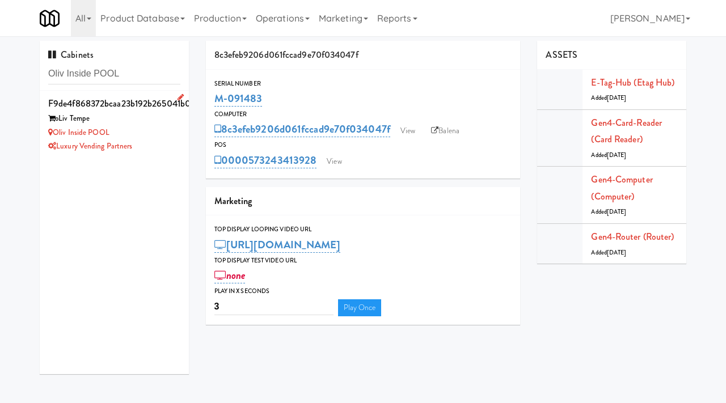
click at [145, 128] on div "Oliv Inside POOL" at bounding box center [114, 133] width 132 height 14
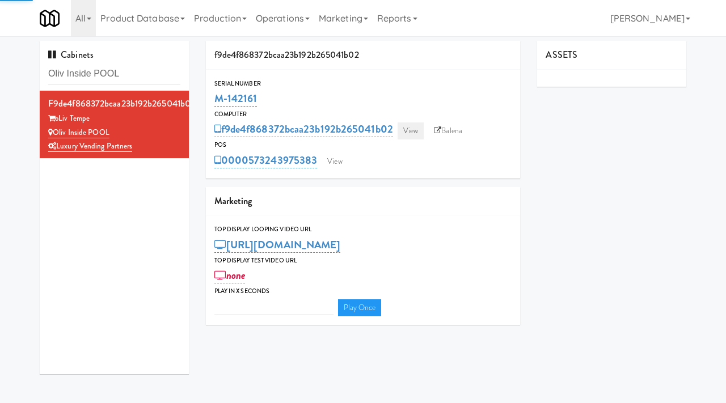
type input "3"
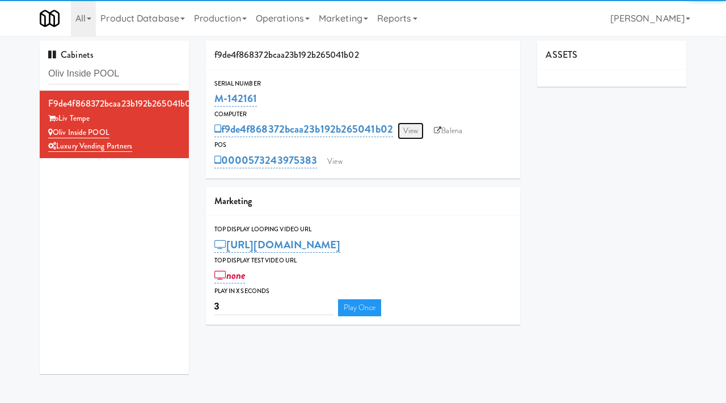
click at [412, 132] on link "View" at bounding box center [410, 130] width 26 height 17
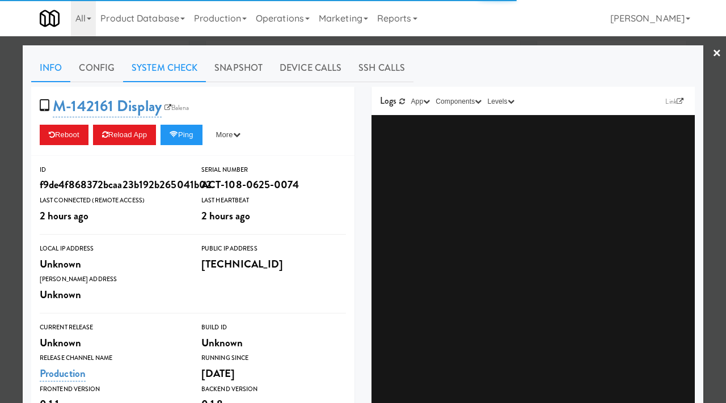
click at [151, 64] on link "System Check" at bounding box center [164, 68] width 83 height 28
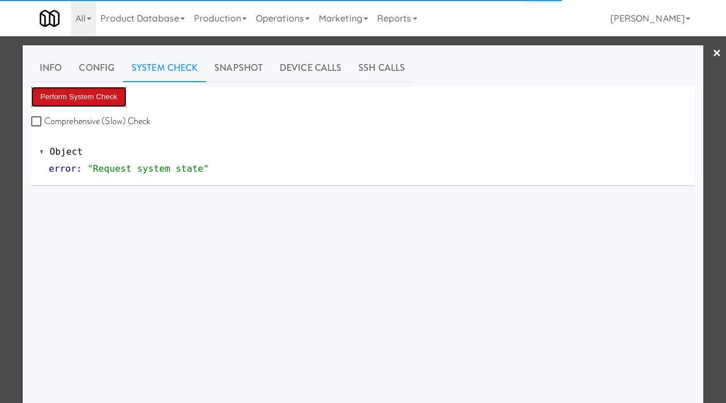
click at [83, 92] on button "Perform System Check" at bounding box center [78, 97] width 95 height 20
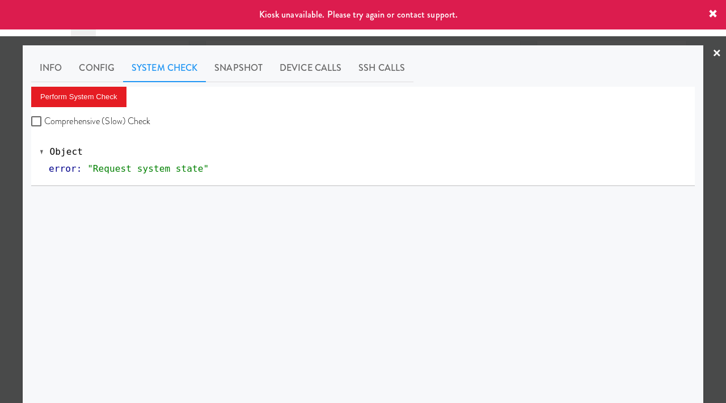
click at [0, 171] on div at bounding box center [363, 201] width 726 height 403
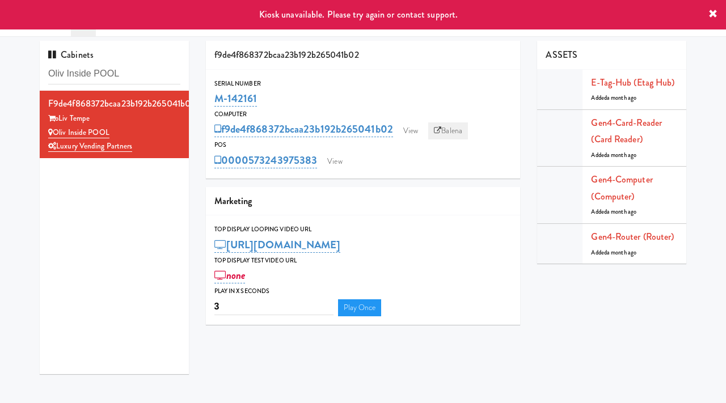
click at [441, 129] on icon at bounding box center [437, 130] width 7 height 7
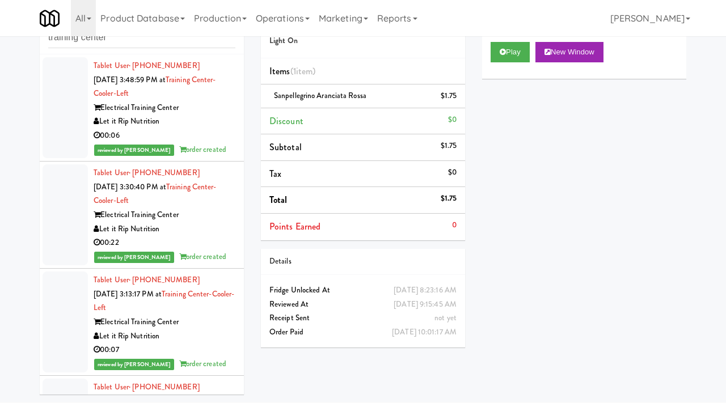
scroll to position [34289, 0]
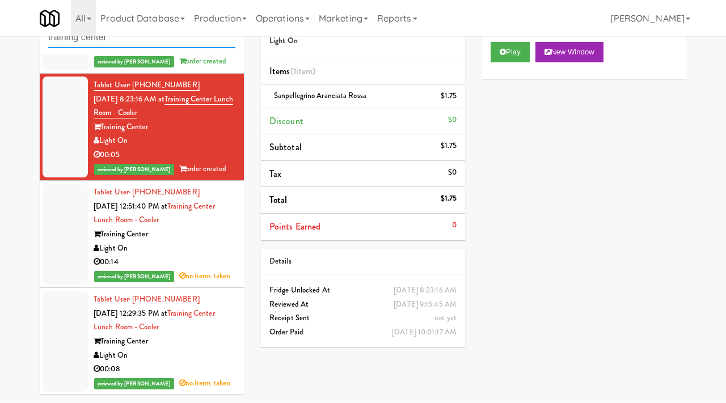
click at [137, 41] on input "training center" at bounding box center [141, 37] width 187 height 21
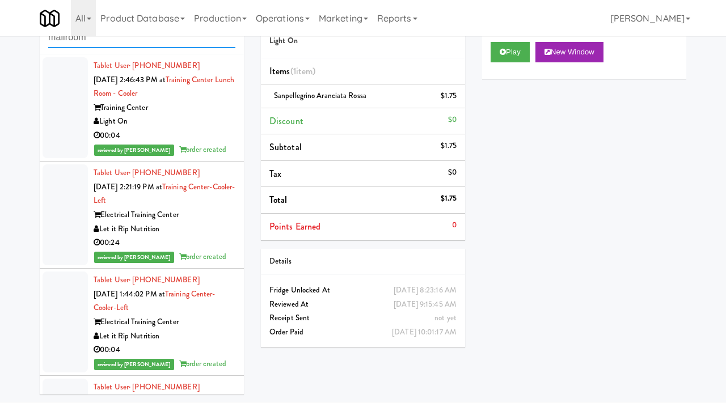
scroll to position [0, 0]
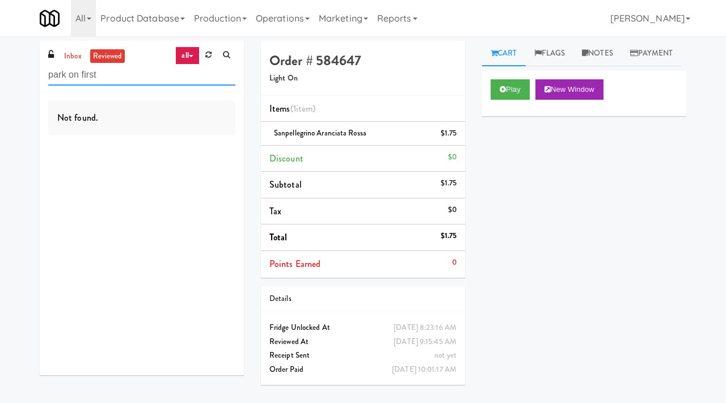
type input "park on first"
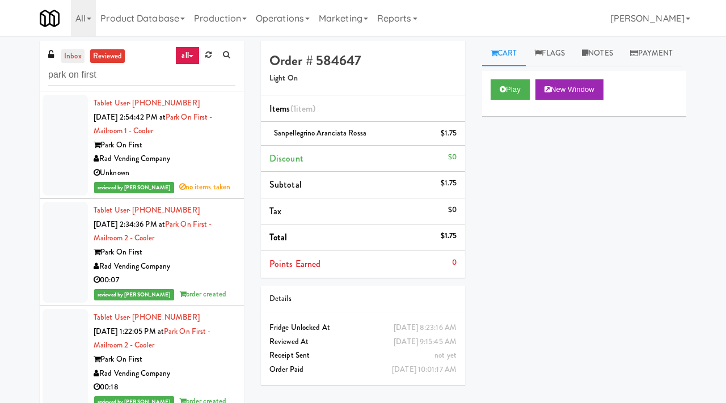
click at [75, 57] on link "inbox" at bounding box center [72, 56] width 23 height 14
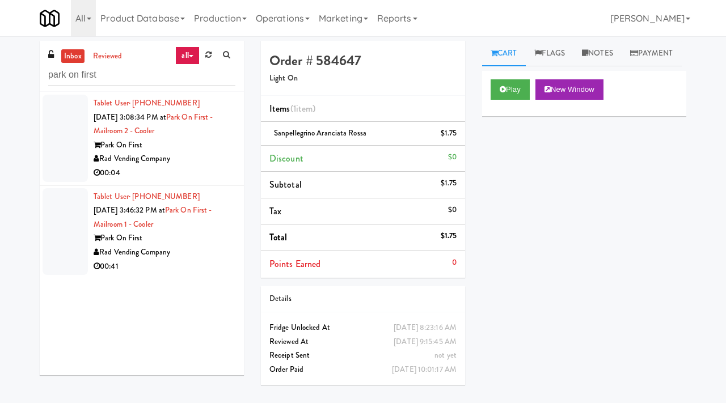
click at [197, 148] on div "Park On First" at bounding box center [165, 145] width 142 height 14
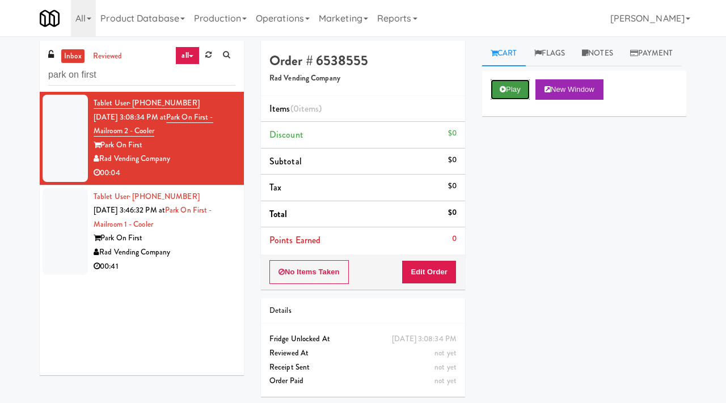
click at [509, 100] on button "Play" at bounding box center [509, 89] width 39 height 20
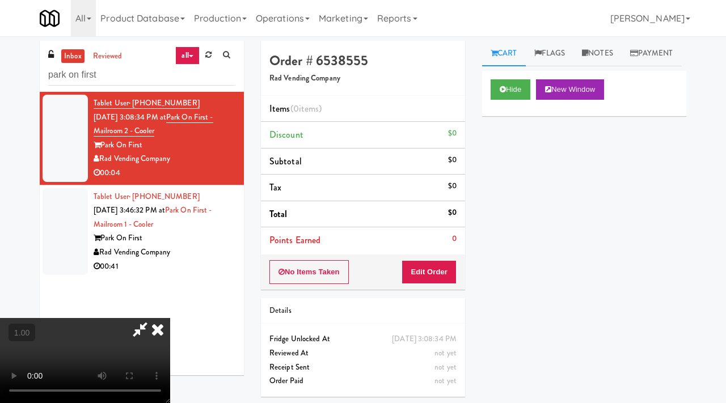
click at [170, 318] on video at bounding box center [85, 360] width 170 height 85
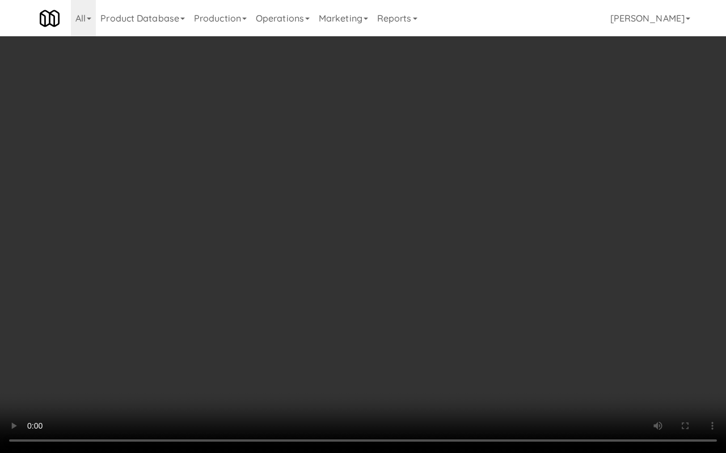
click at [371, 284] on video at bounding box center [363, 226] width 726 height 453
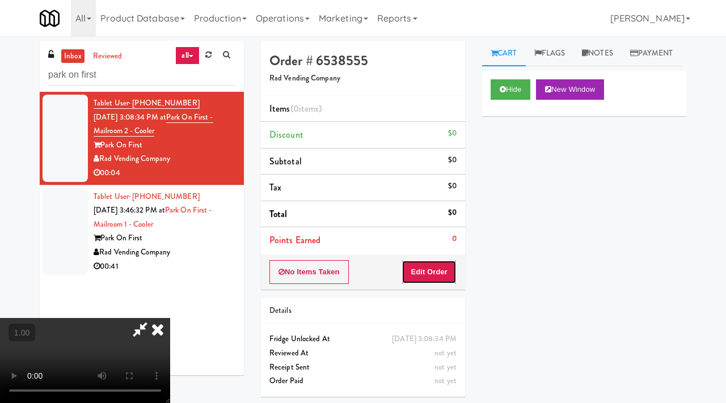
click at [446, 267] on button "Edit Order" at bounding box center [428, 272] width 55 height 24
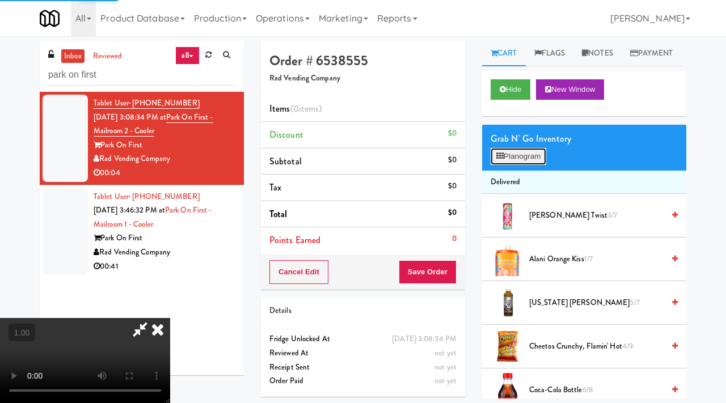
click at [524, 165] on button "Planogram" at bounding box center [518, 156] width 56 height 17
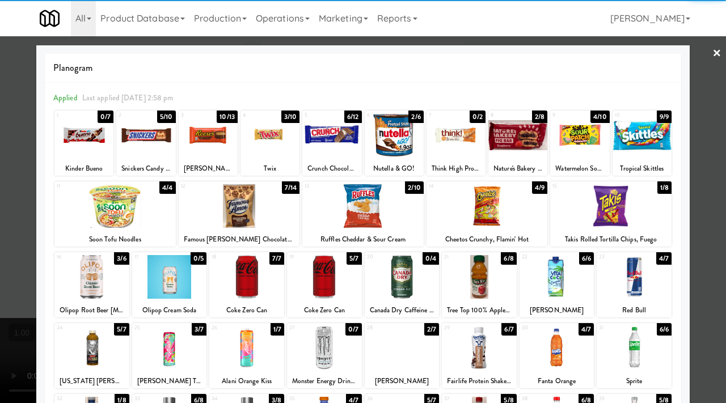
click at [244, 209] on div at bounding box center [239, 206] width 121 height 44
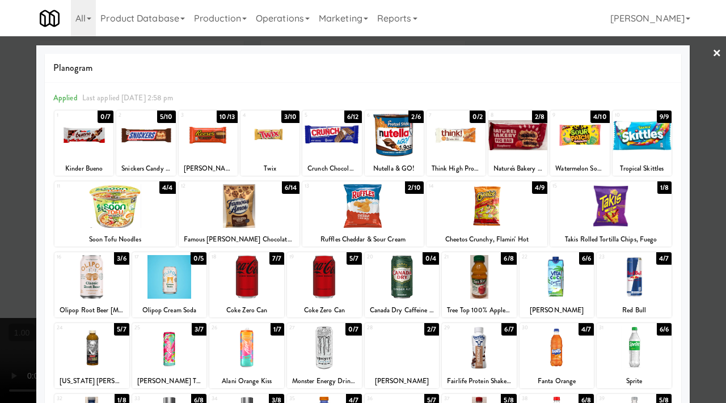
click at [709, 153] on div at bounding box center [363, 201] width 726 height 403
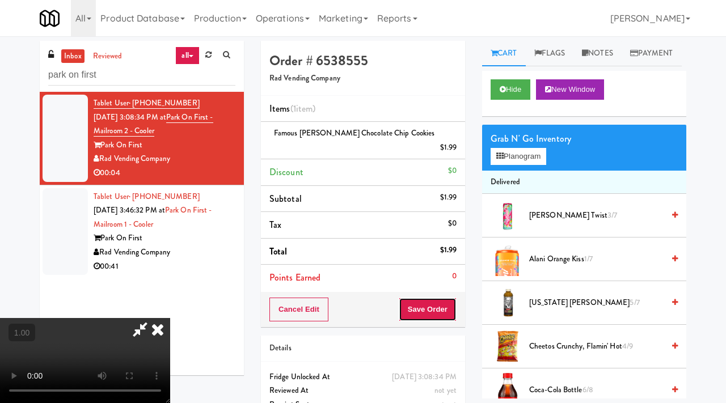
click at [444, 298] on button "Save Order" at bounding box center [427, 310] width 58 height 24
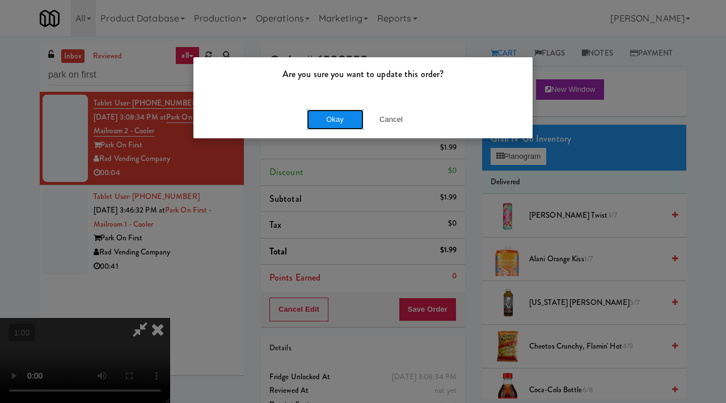
click at [334, 122] on button "Okay" at bounding box center [335, 119] width 57 height 20
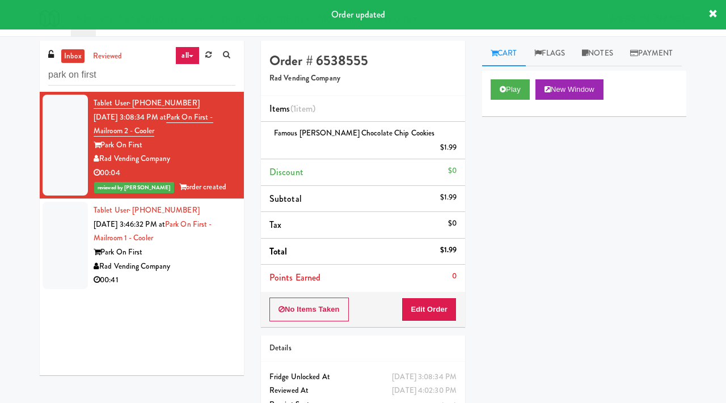
click at [212, 244] on div "Tablet User · (559) 470-8681 Aug 28, 2025 3:46:32 PM at Park on First - Mailroo…" at bounding box center [165, 245] width 142 height 84
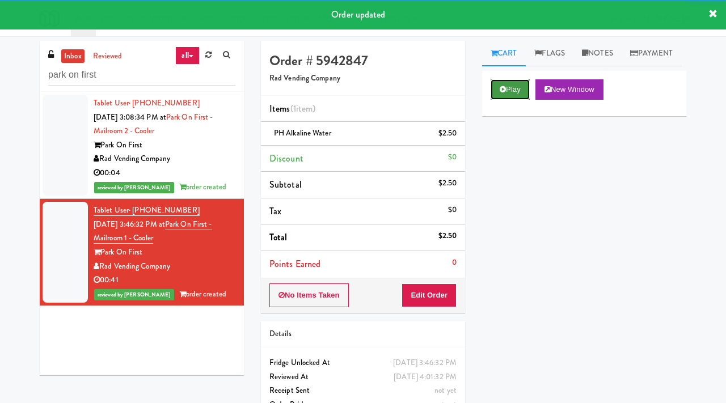
click at [511, 100] on button "Play" at bounding box center [509, 89] width 39 height 20
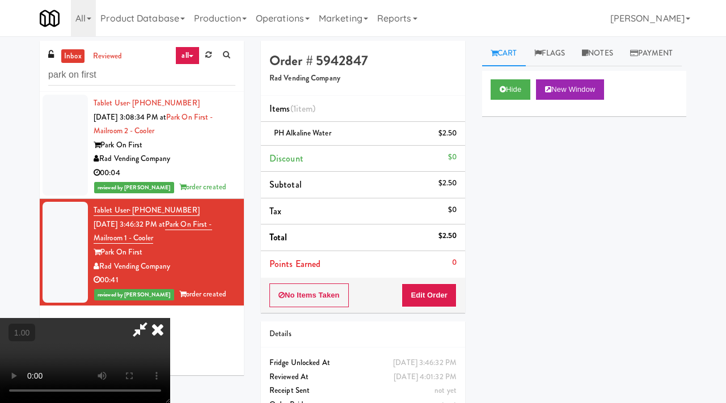
click at [160, 329] on video at bounding box center [85, 360] width 170 height 85
